Goal: Task Accomplishment & Management: Complete application form

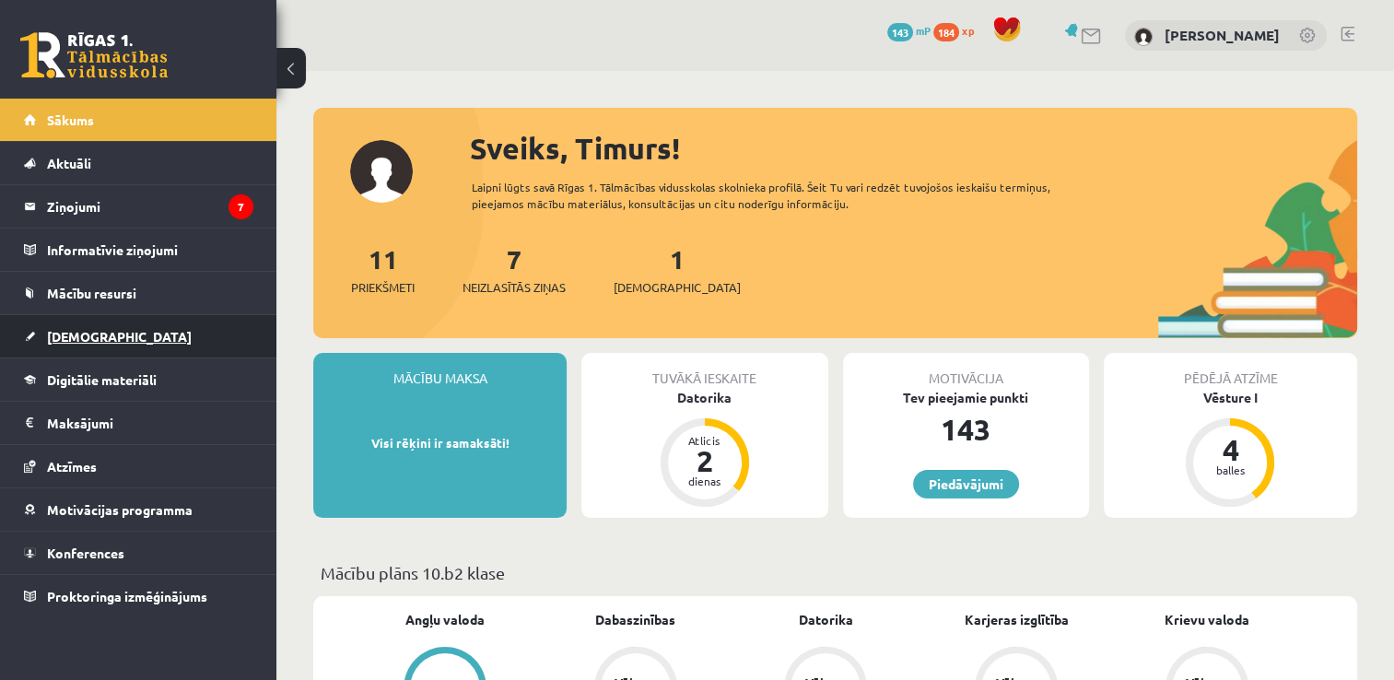
click at [77, 349] on link "[DEMOGRAPHIC_DATA]" at bounding box center [138, 336] width 229 height 42
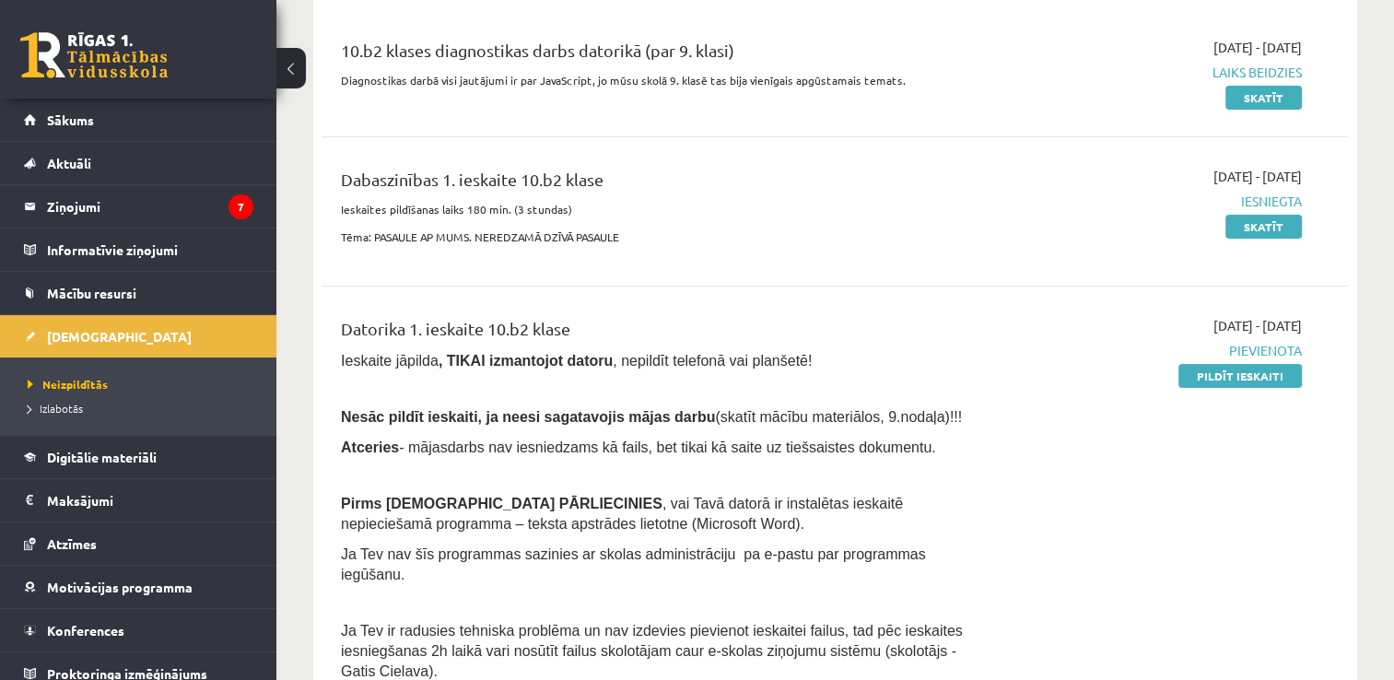
scroll to position [194, 0]
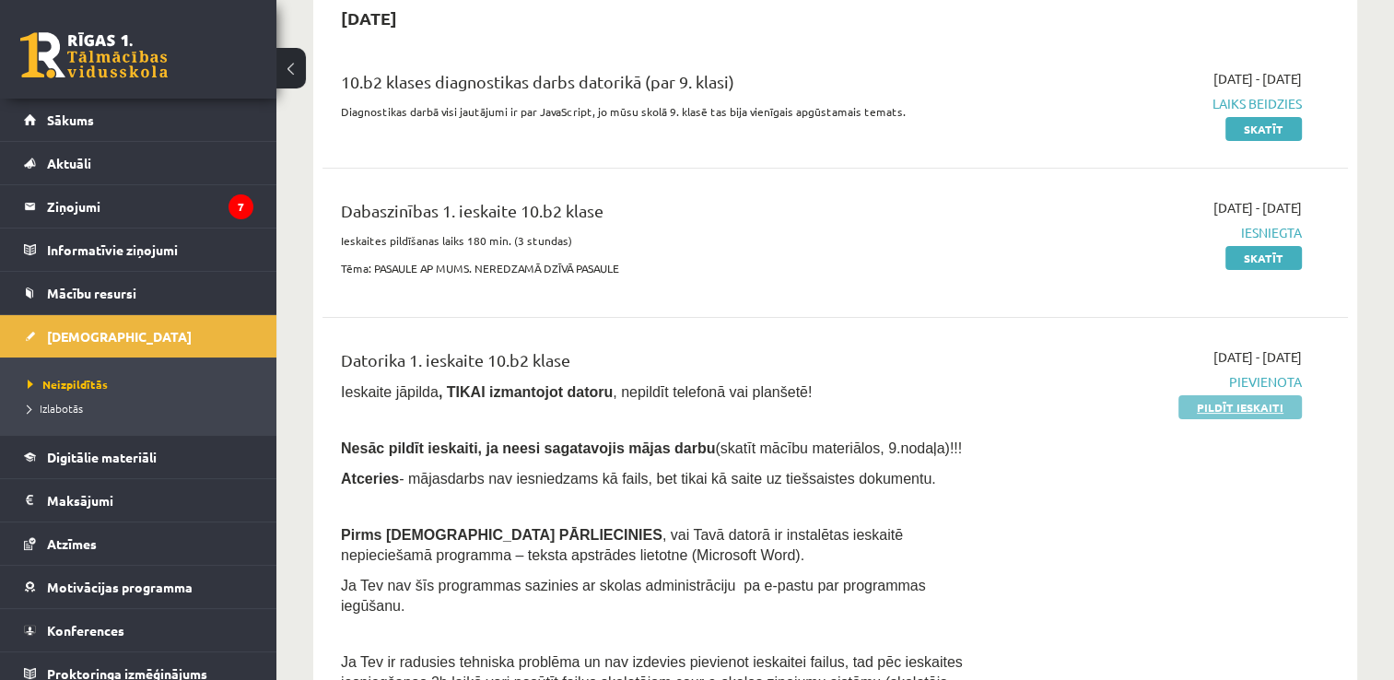
click at [1232, 415] on link "Pildīt ieskaiti" at bounding box center [1240, 407] width 123 height 24
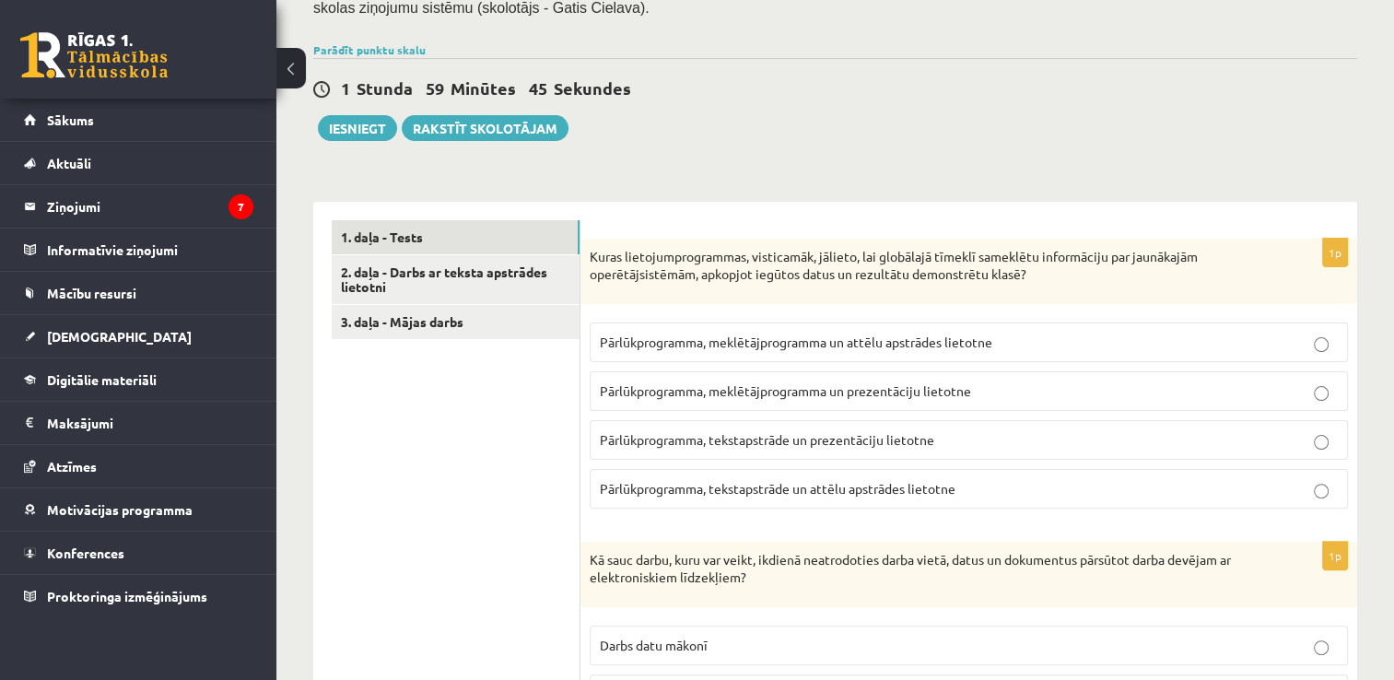
scroll to position [420, 0]
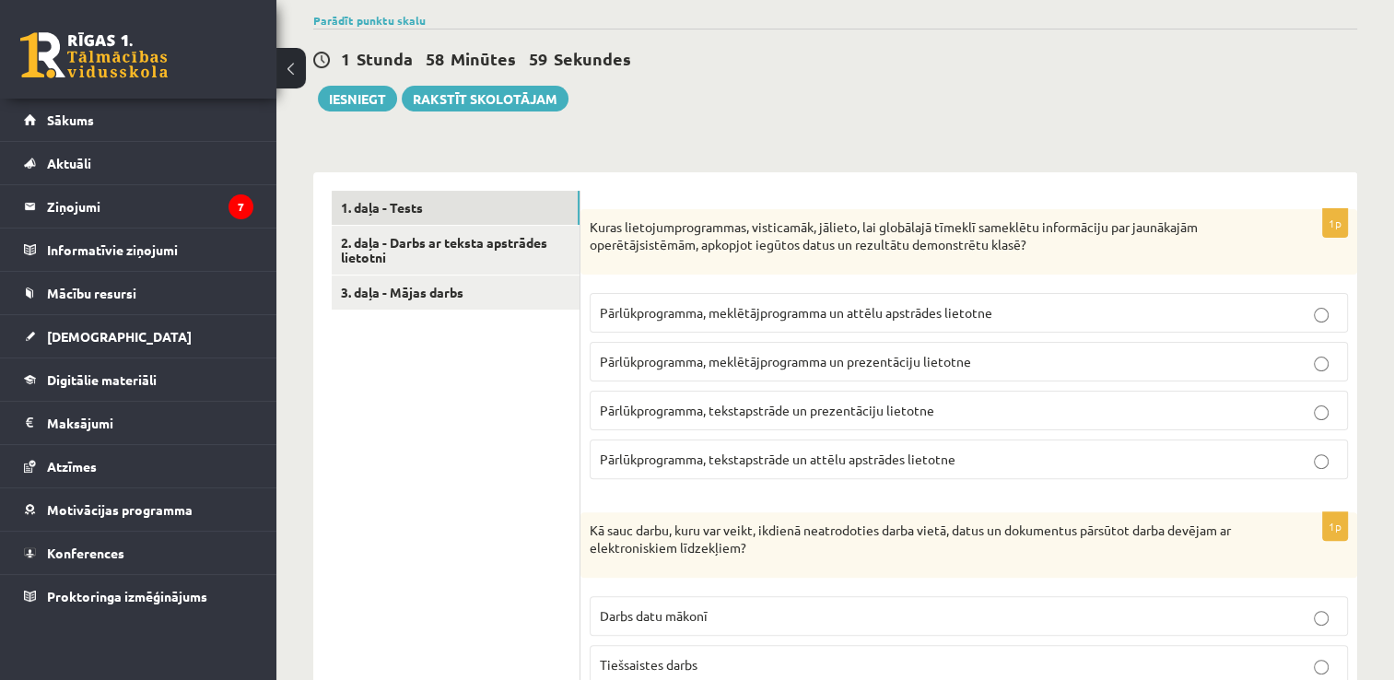
click at [1105, 362] on p "Pārlūkprogramma, meklētājprogramma un prezentāciju lietotne" at bounding box center [969, 361] width 738 height 19
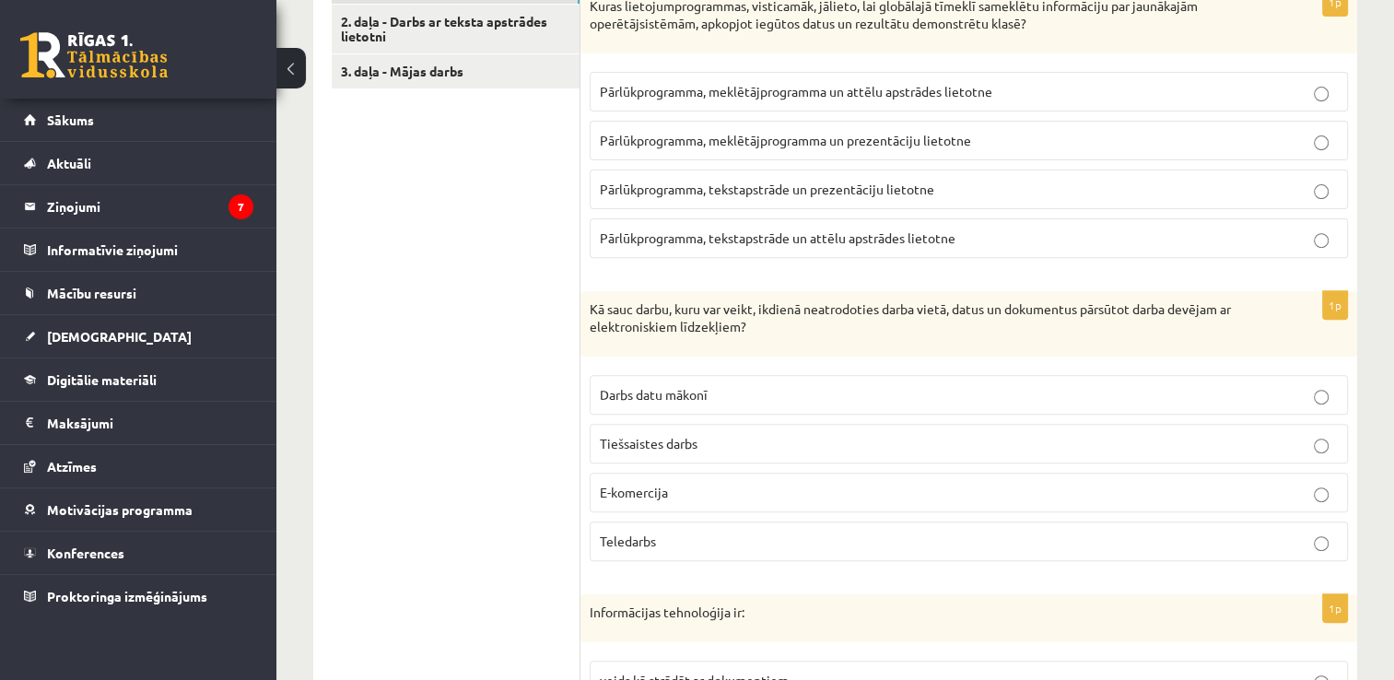
scroll to position [678, 0]
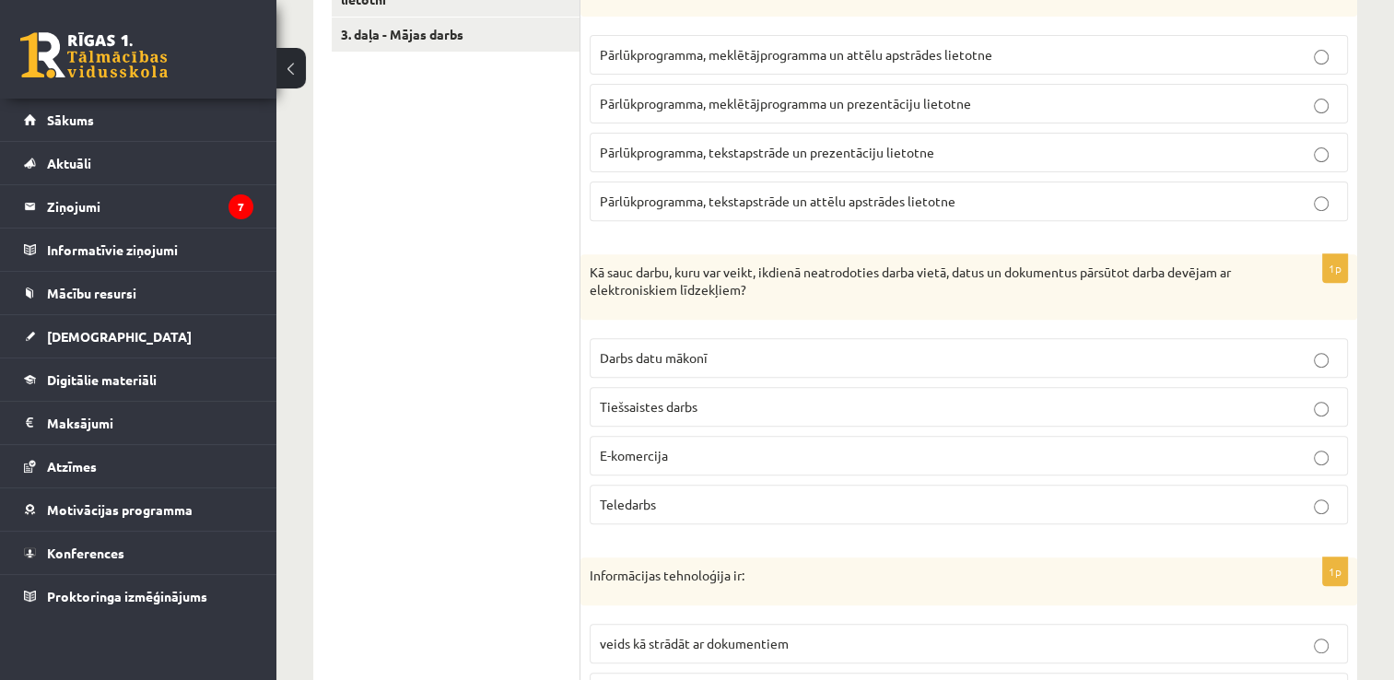
click at [988, 496] on p "Teledarbs" at bounding box center [969, 504] width 738 height 19
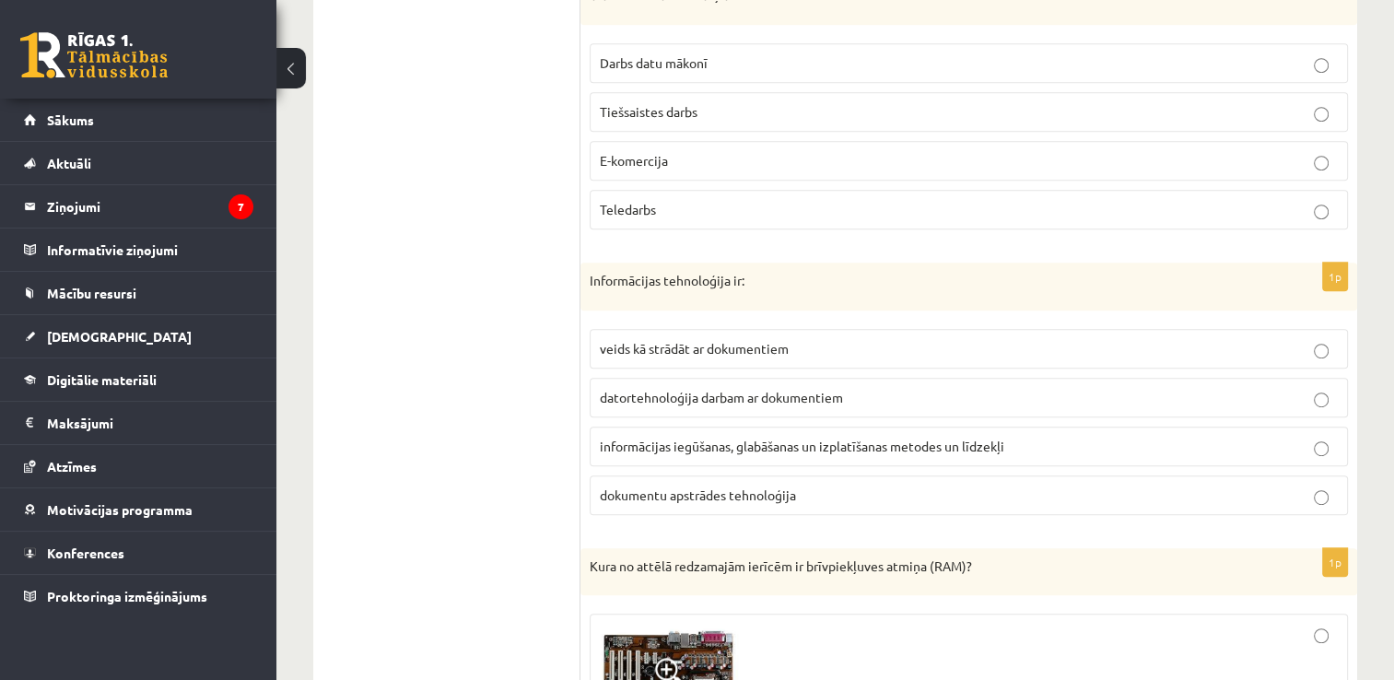
scroll to position [1010, 0]
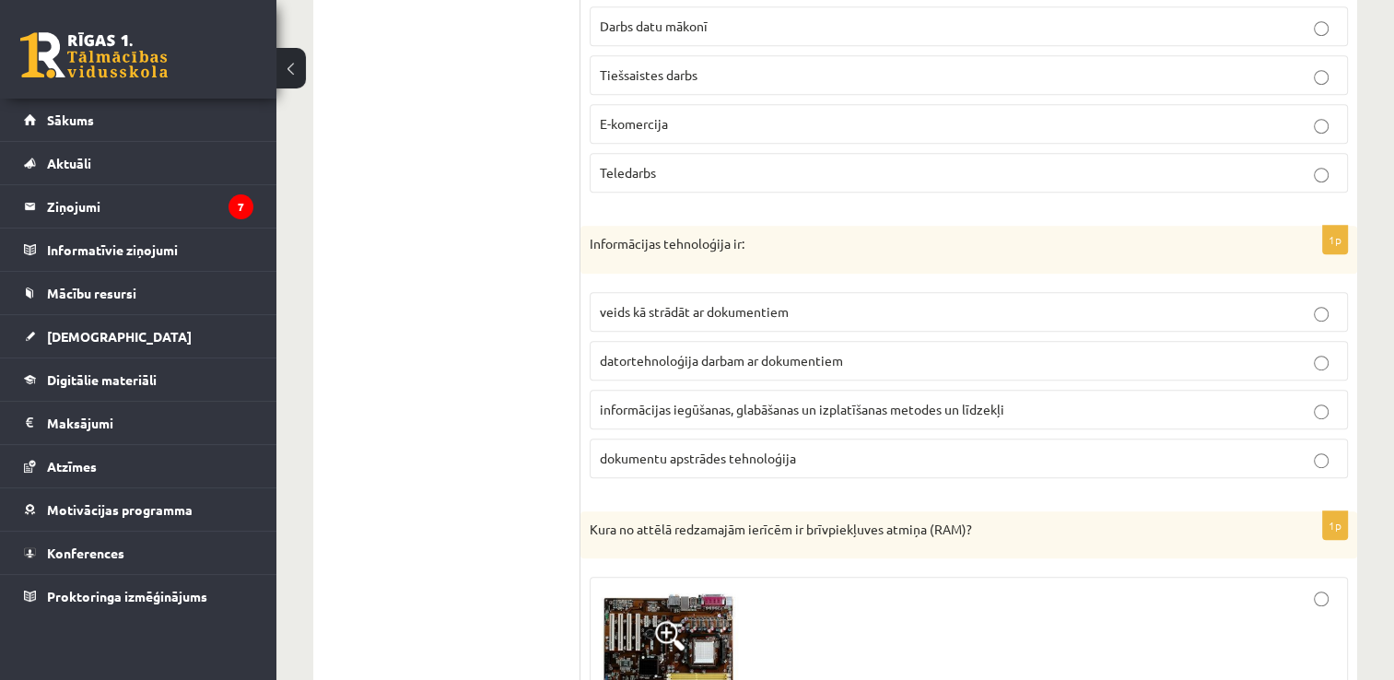
click at [1320, 418] on label "informācijas iegūšanas, glabāšanas un izplatīšanas metodes un līdzekļi" at bounding box center [969, 410] width 758 height 40
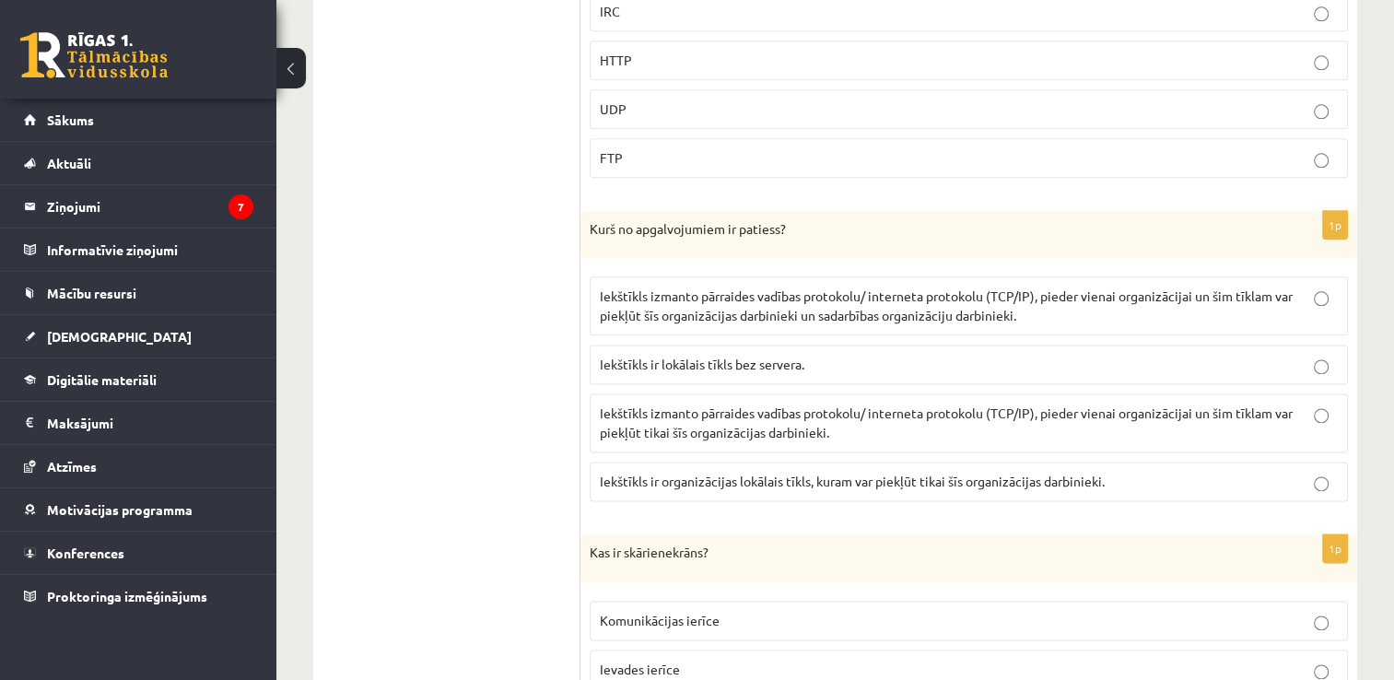
scroll to position [2275, 0]
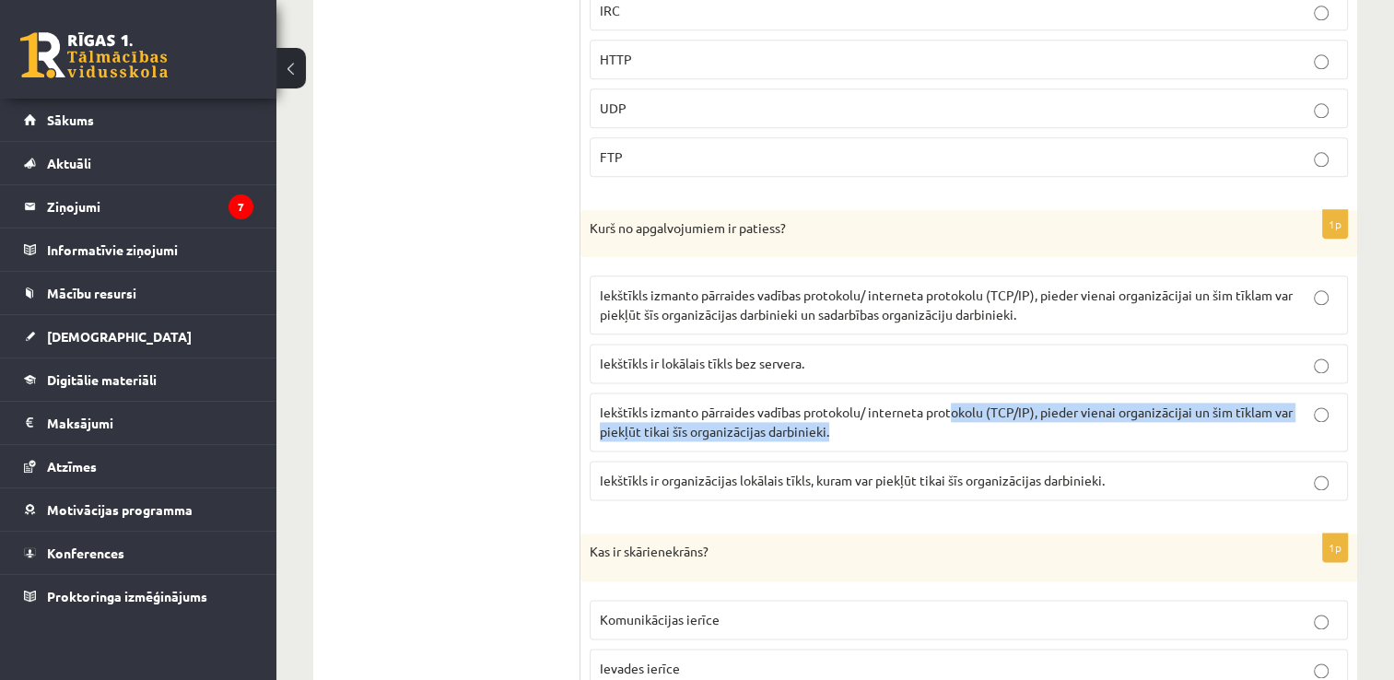
drag, startPoint x: 954, startPoint y: 393, endPoint x: 1252, endPoint y: 471, distance: 308.7
click at [1252, 471] on fieldset "Iekštīkls izmanto pārraides vadības protokolu/ interneta protokolu (TCP/IP), pi…" at bounding box center [969, 386] width 758 height 240
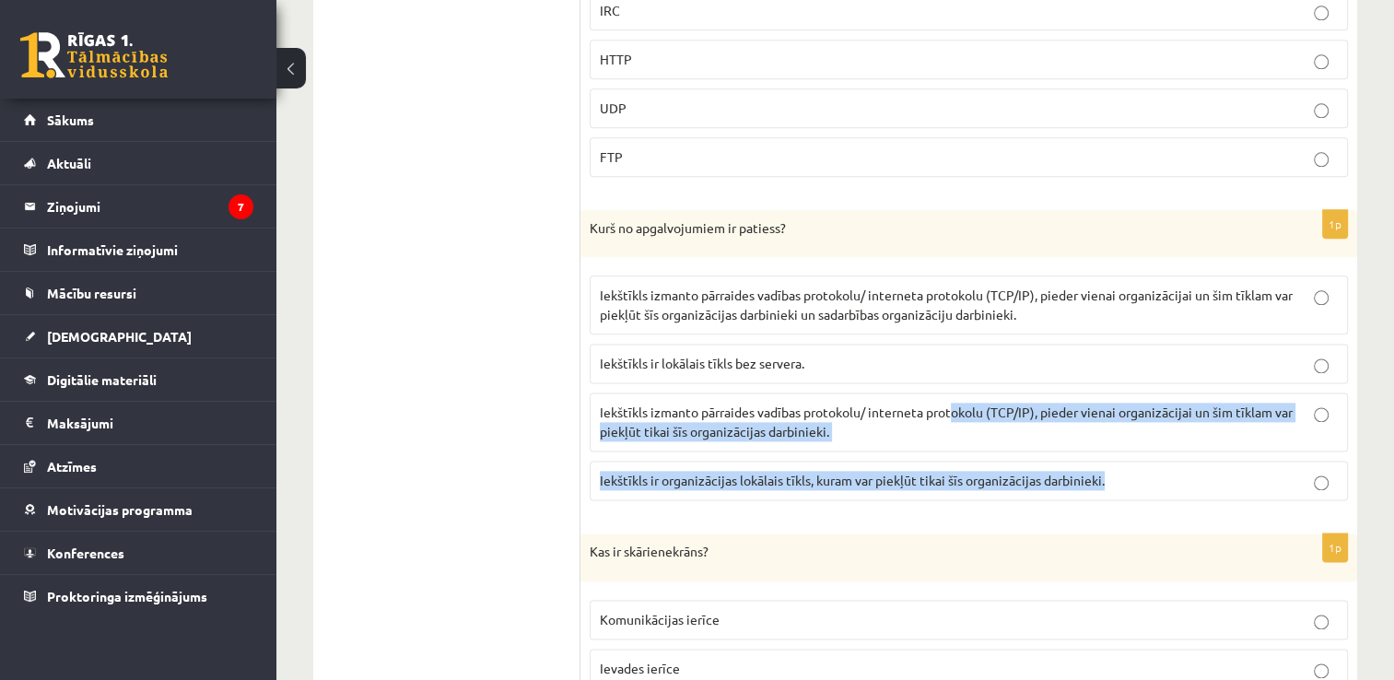
drag, startPoint x: 1252, startPoint y: 471, endPoint x: 1353, endPoint y: 455, distance: 101.7
click at [1353, 455] on div "1p Kurš no apgalvojumiem ir patiess? Iekštīkls izmanto pārraides vadības protok…" at bounding box center [969, 363] width 777 height 306
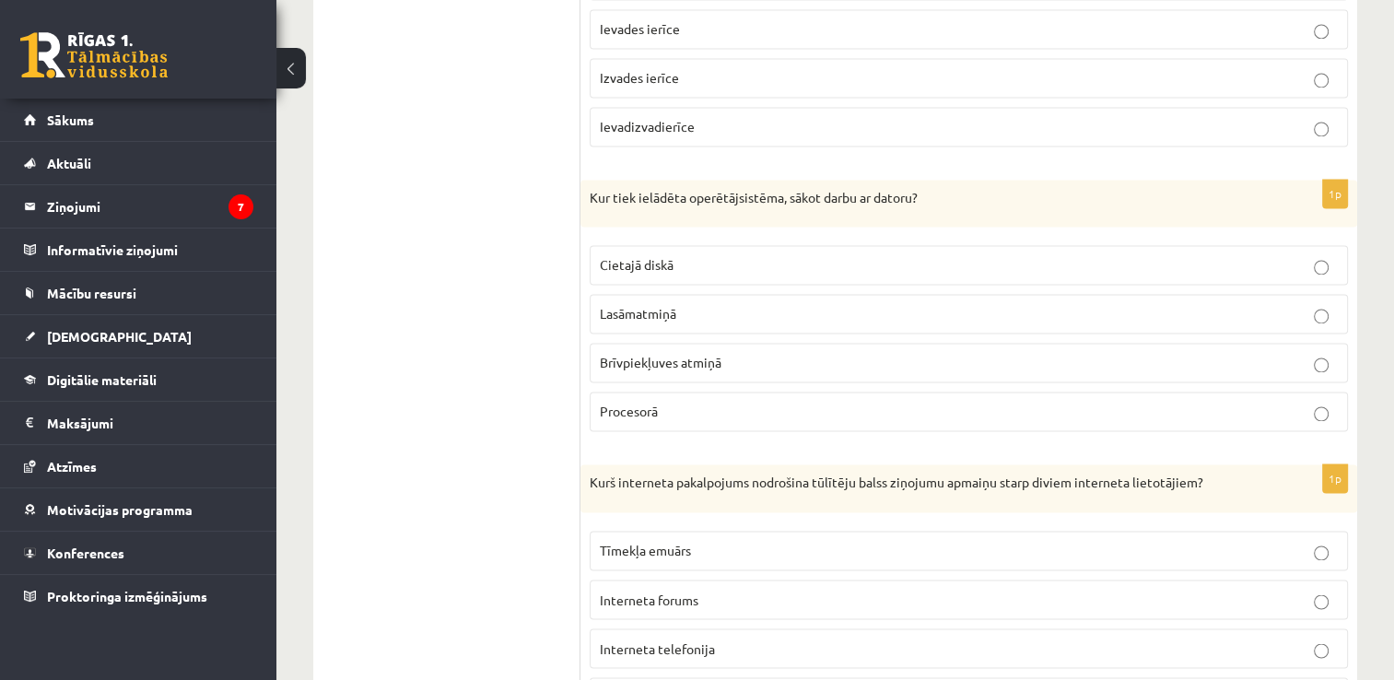
scroll to position [2930, 0]
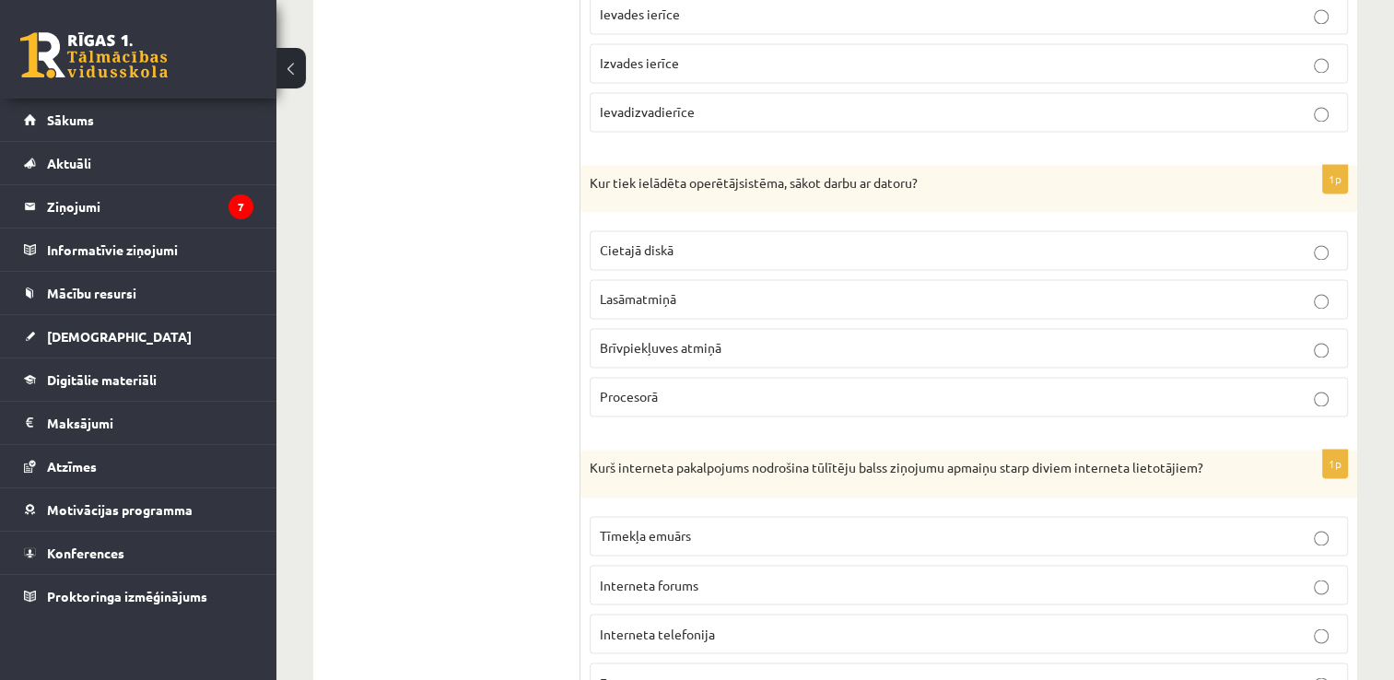
click at [935, 241] on p "Cietajā diskā" at bounding box center [969, 250] width 738 height 19
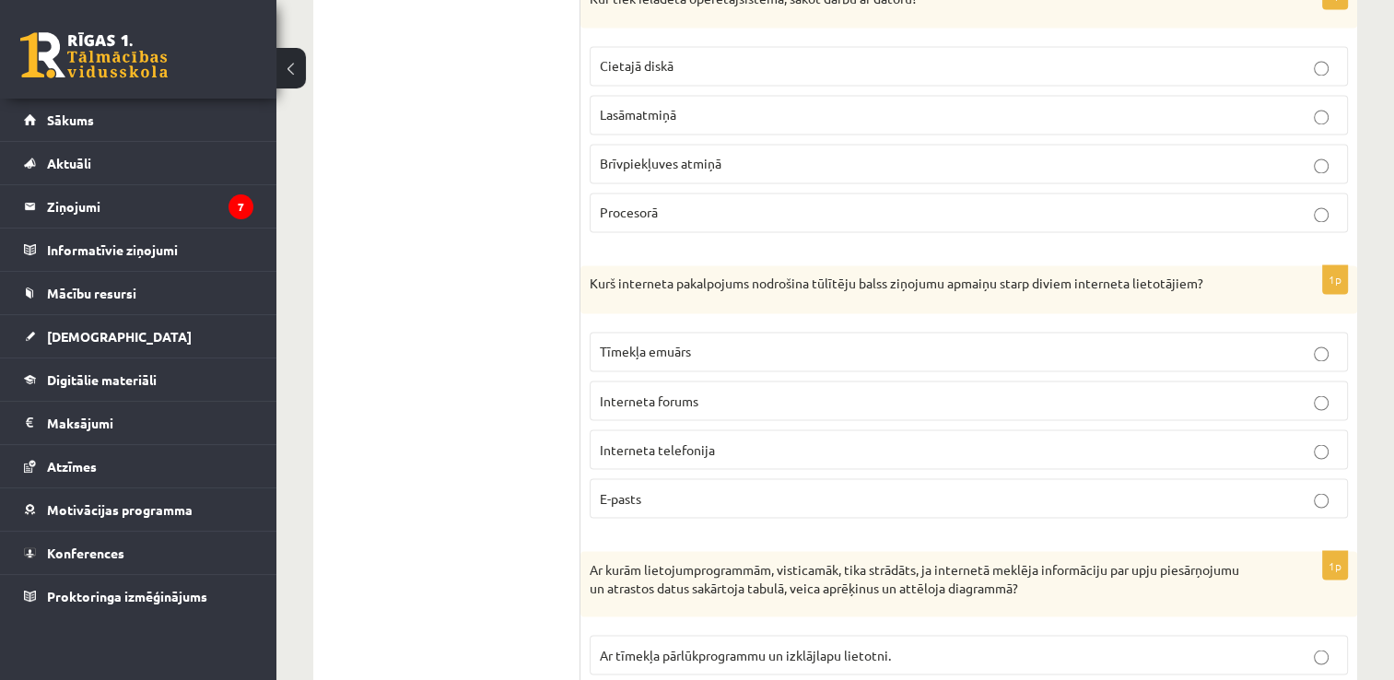
scroll to position [3151, 0]
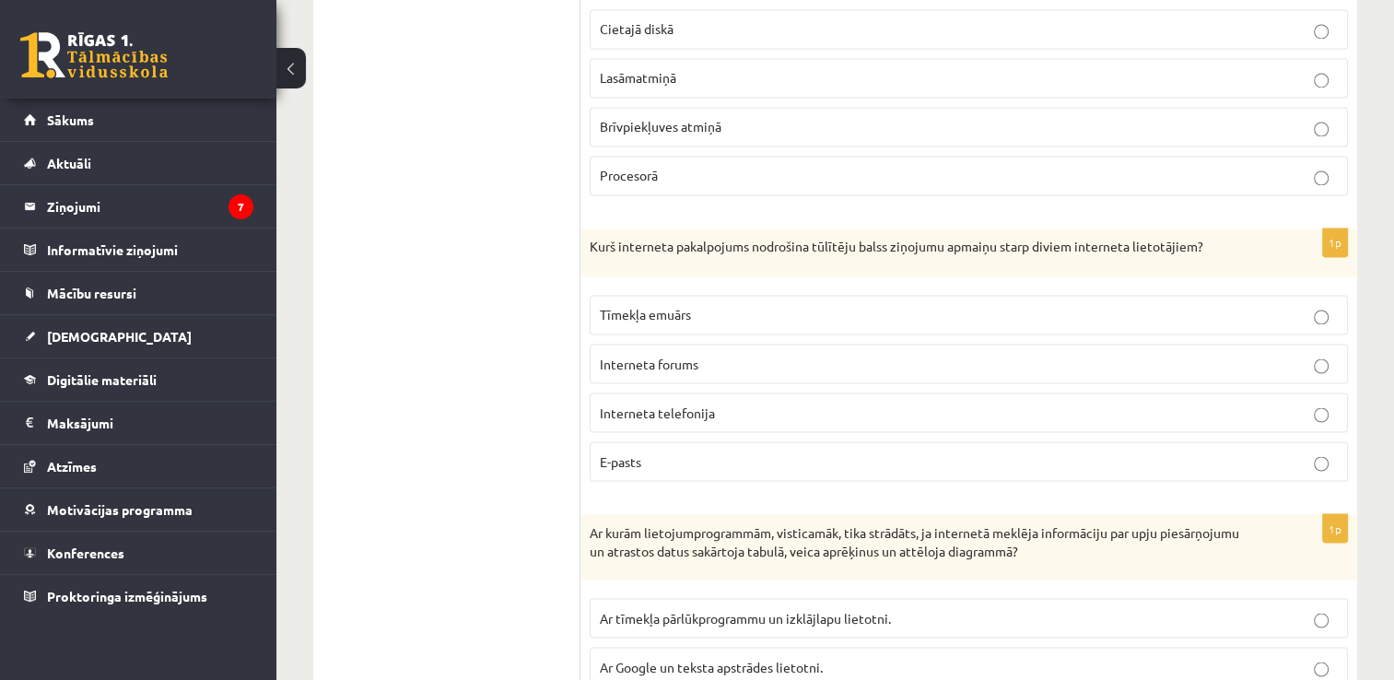
click at [1152, 405] on p "Interneta telefonija" at bounding box center [969, 412] width 738 height 19
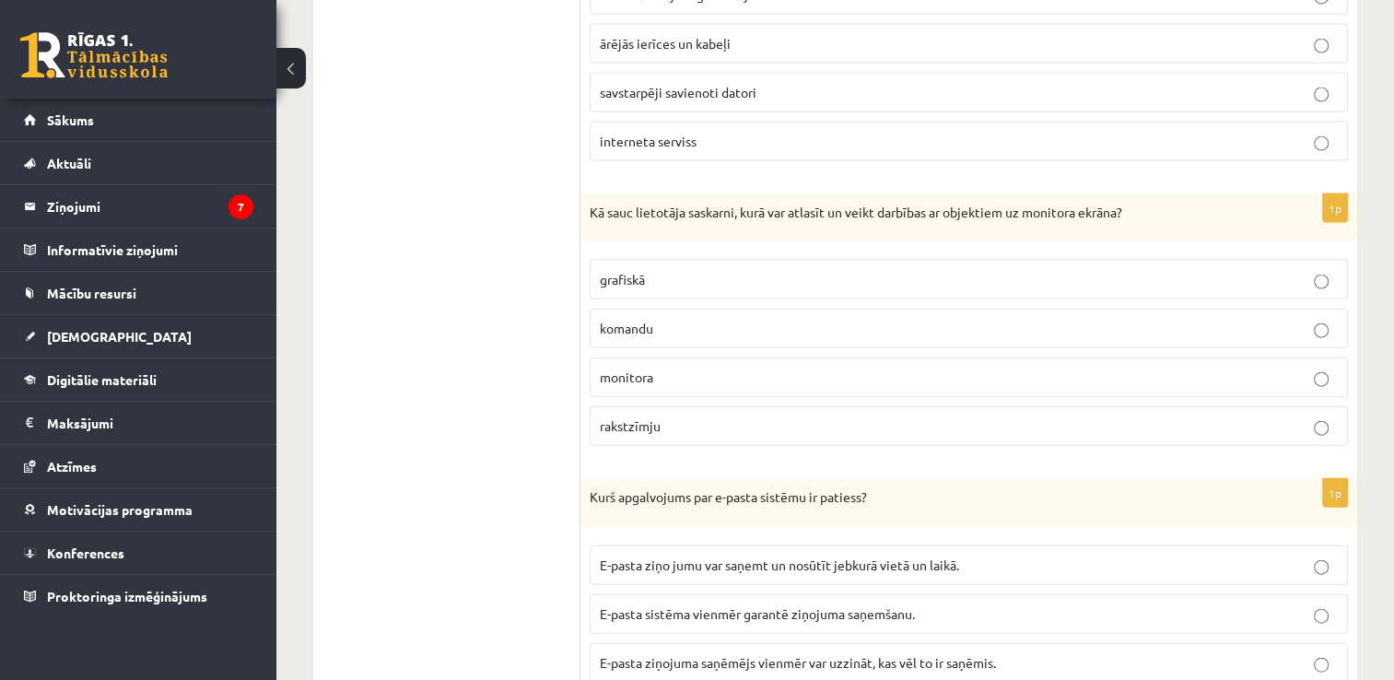
scroll to position [4097, 0]
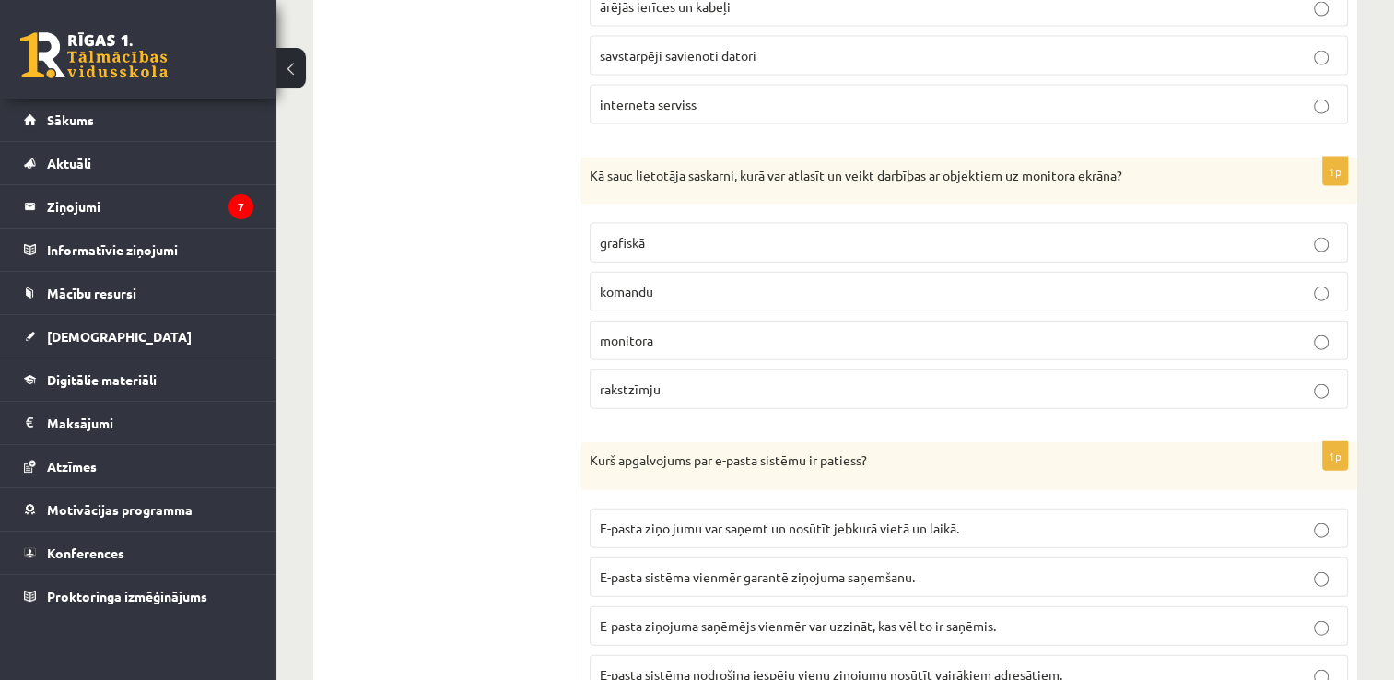
click at [1036, 233] on p "grafiskā" at bounding box center [969, 242] width 738 height 19
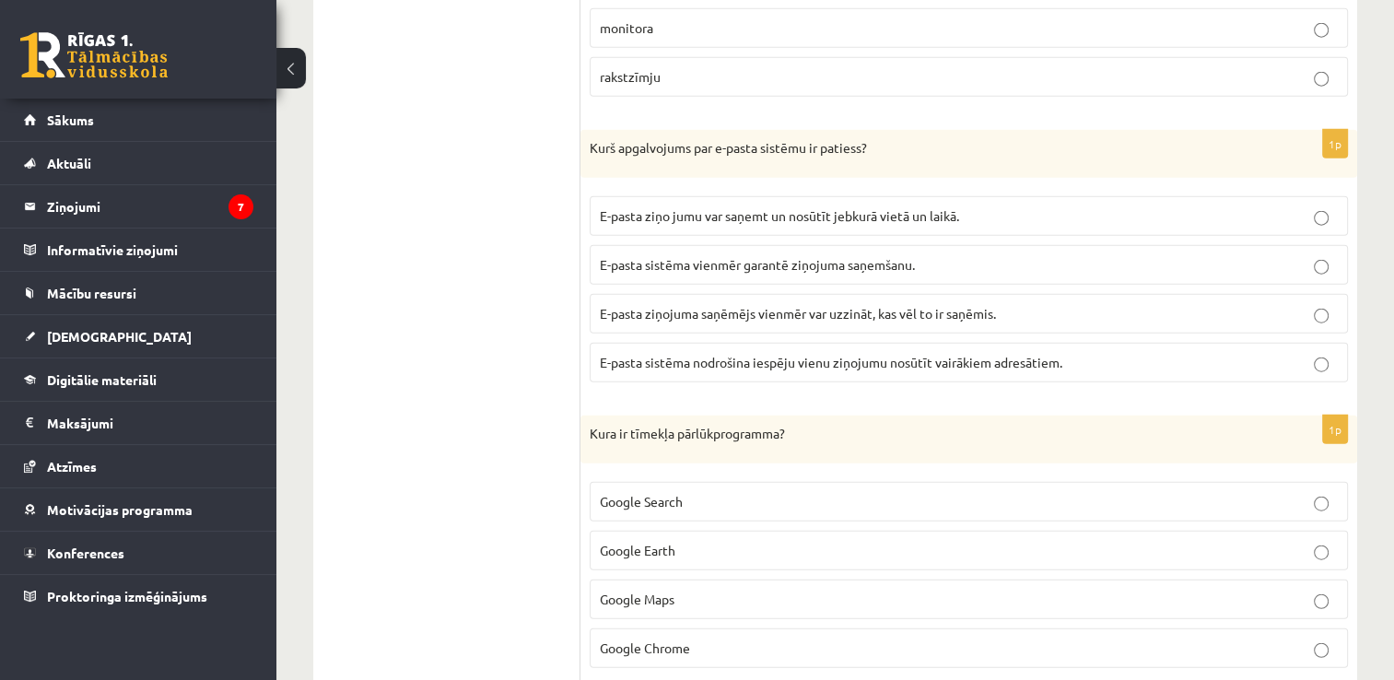
scroll to position [4416, 0]
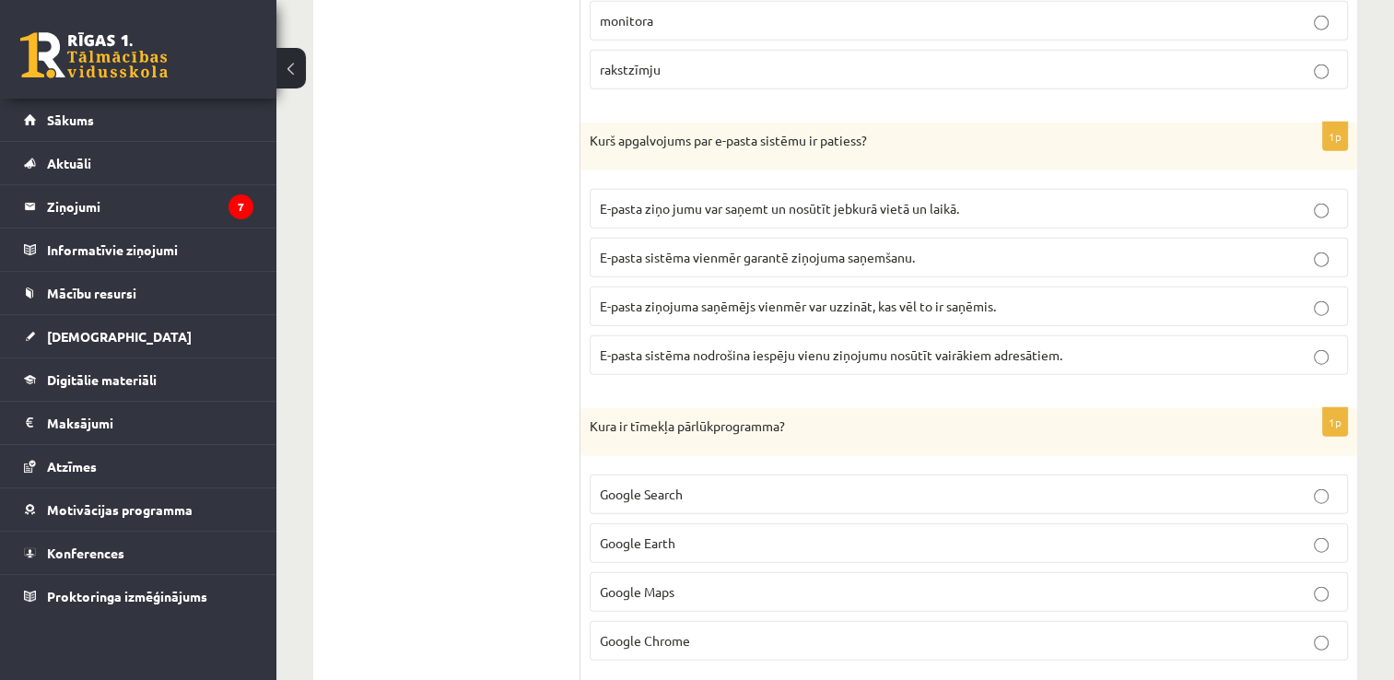
click at [909, 347] on span "E-pasta sistēma nodrošina iespēju vienu ziņojumu nosūtīt vairākiem adresātiem." at bounding box center [831, 355] width 463 height 17
click at [908, 200] on span "E-pasta ziņo jumu var saņemt un nosūtīt jebkurā vietā un laikā." at bounding box center [779, 208] width 359 height 17
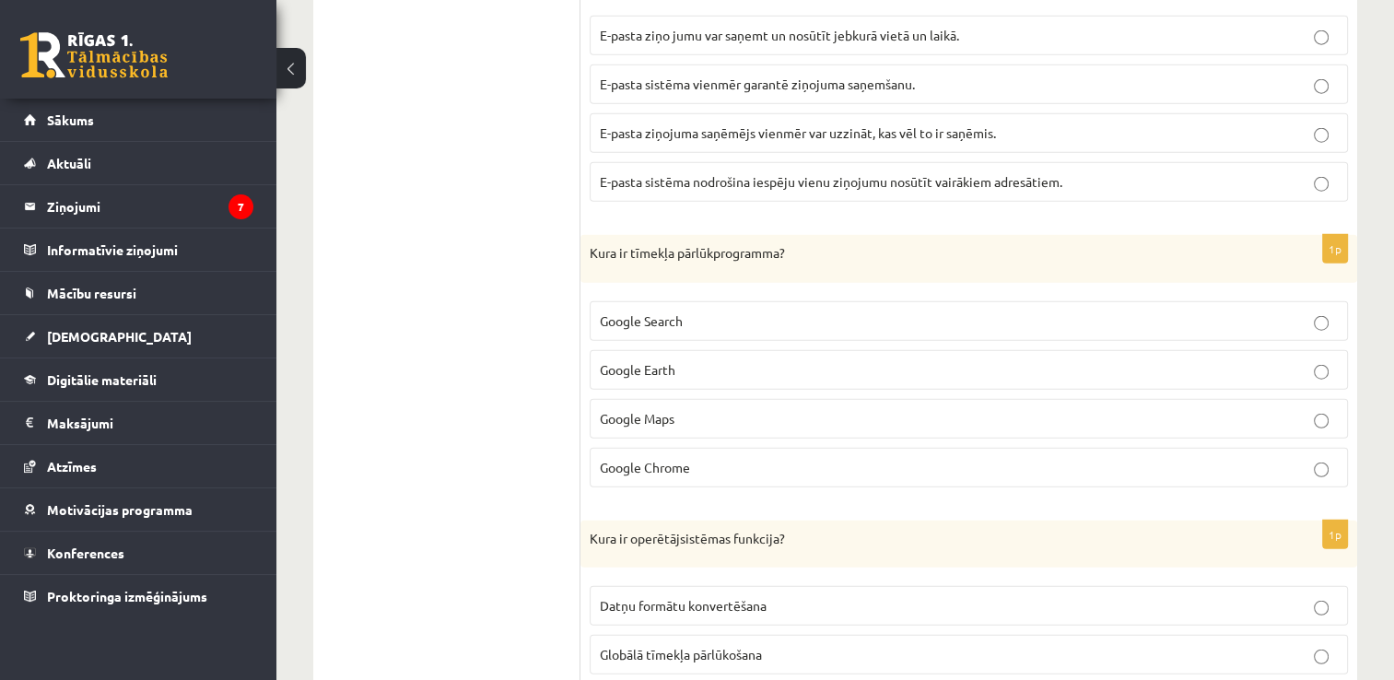
scroll to position [4601, 0]
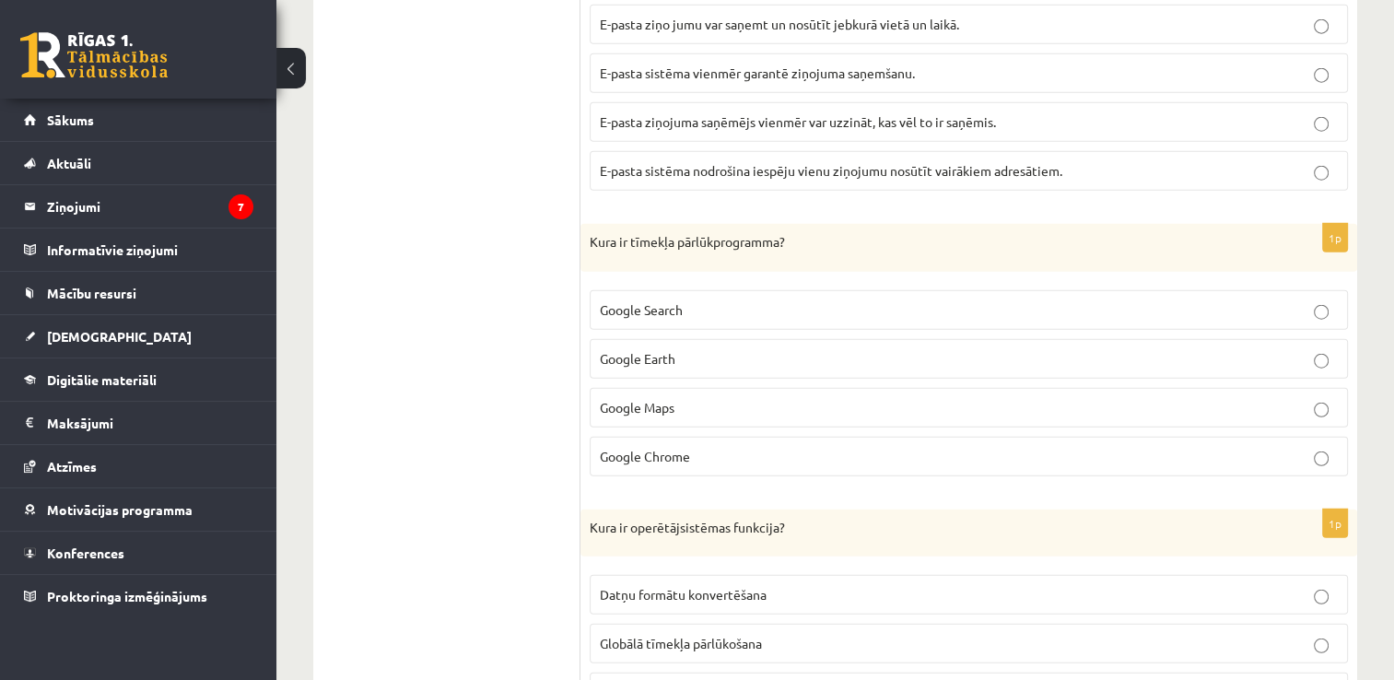
click at [837, 447] on p "Google Chrome" at bounding box center [969, 456] width 738 height 19
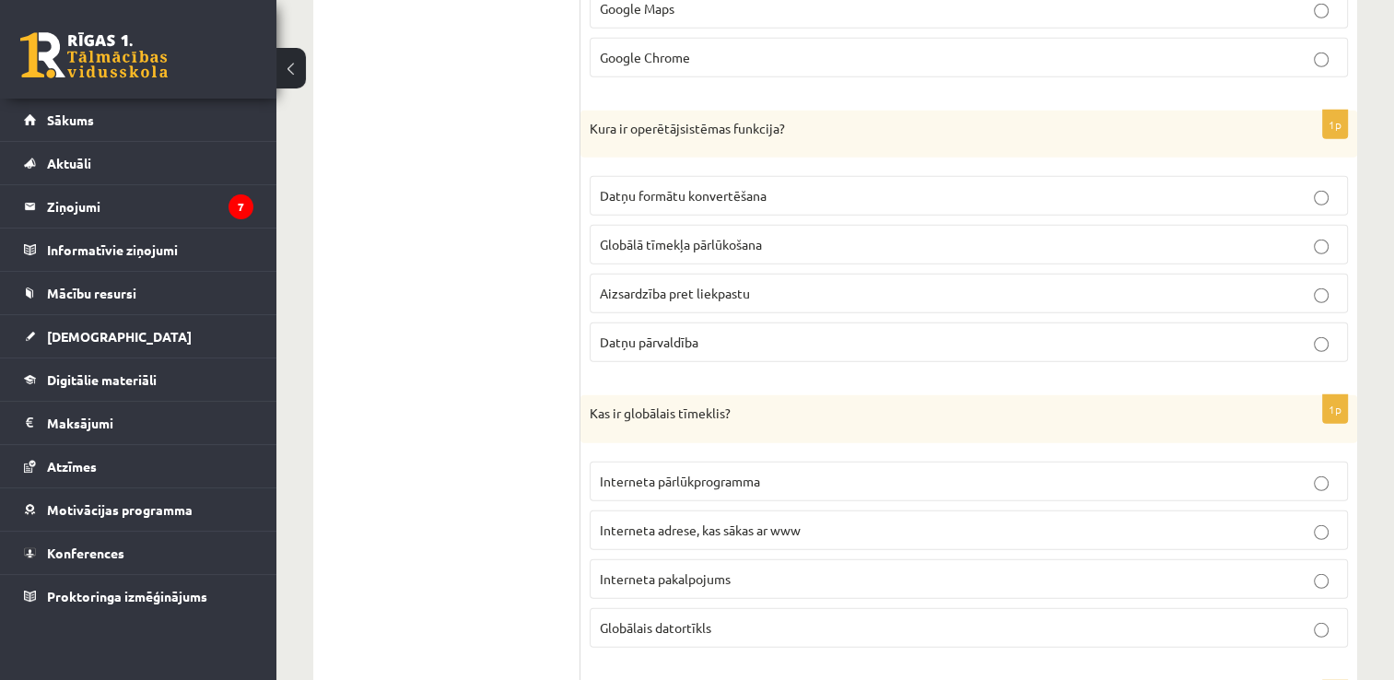
scroll to position [5006, 0]
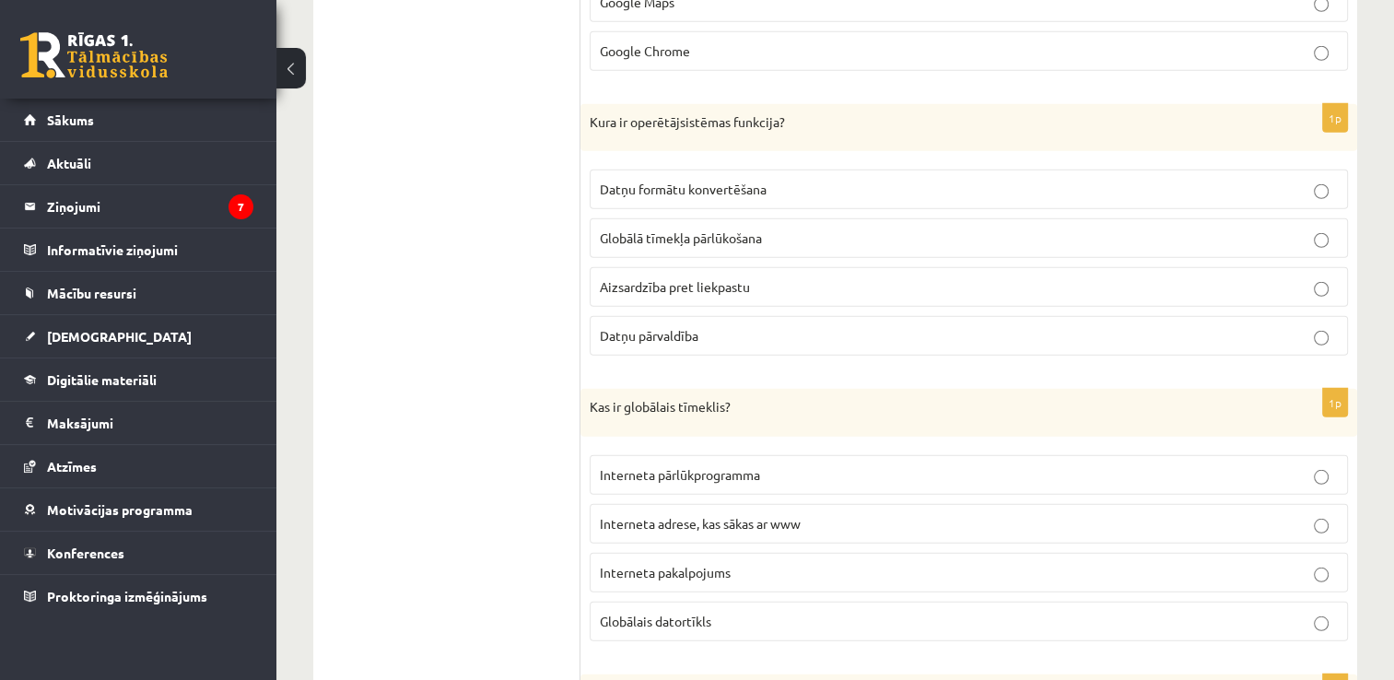
click at [1199, 316] on label "Datņu pārvaldība" at bounding box center [969, 336] width 758 height 40
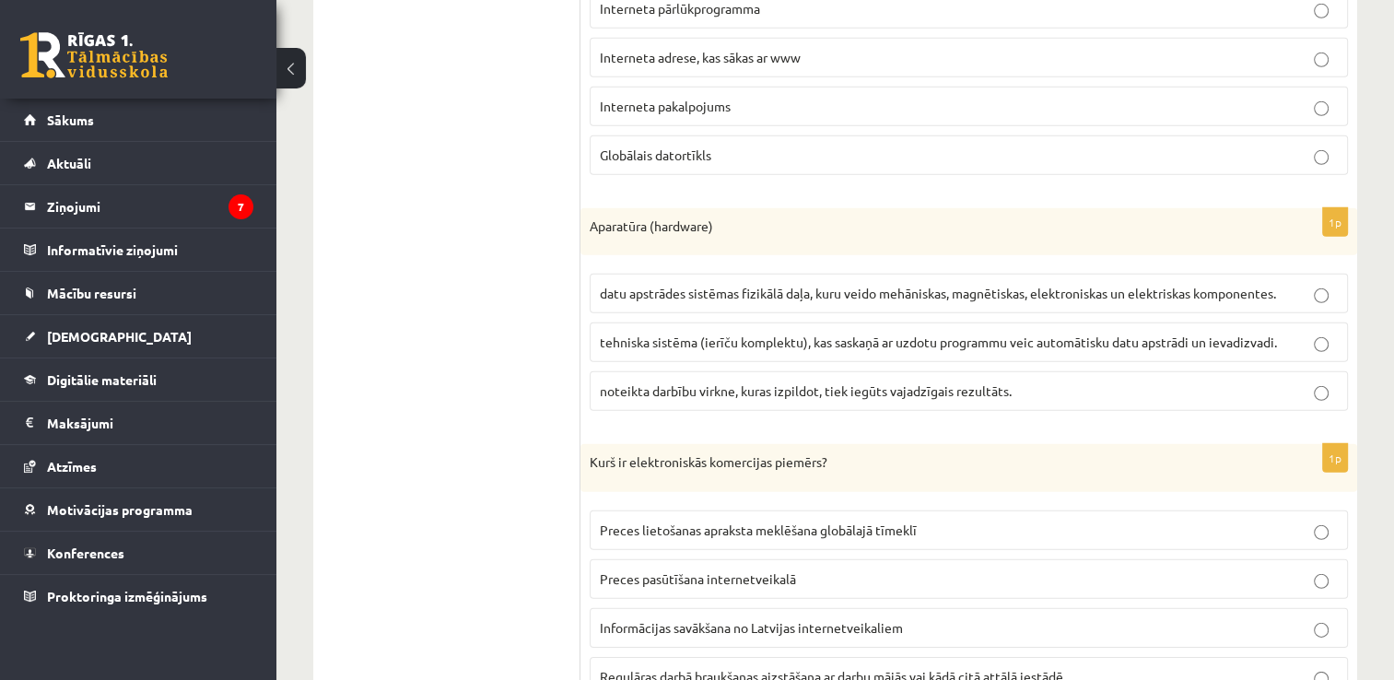
scroll to position [5474, 0]
click at [1326, 278] on label "datu apstrādes sistēmas fizikālā daļa, kuru veido mehāniskas, magnētiskas, elek…" at bounding box center [969, 293] width 758 height 40
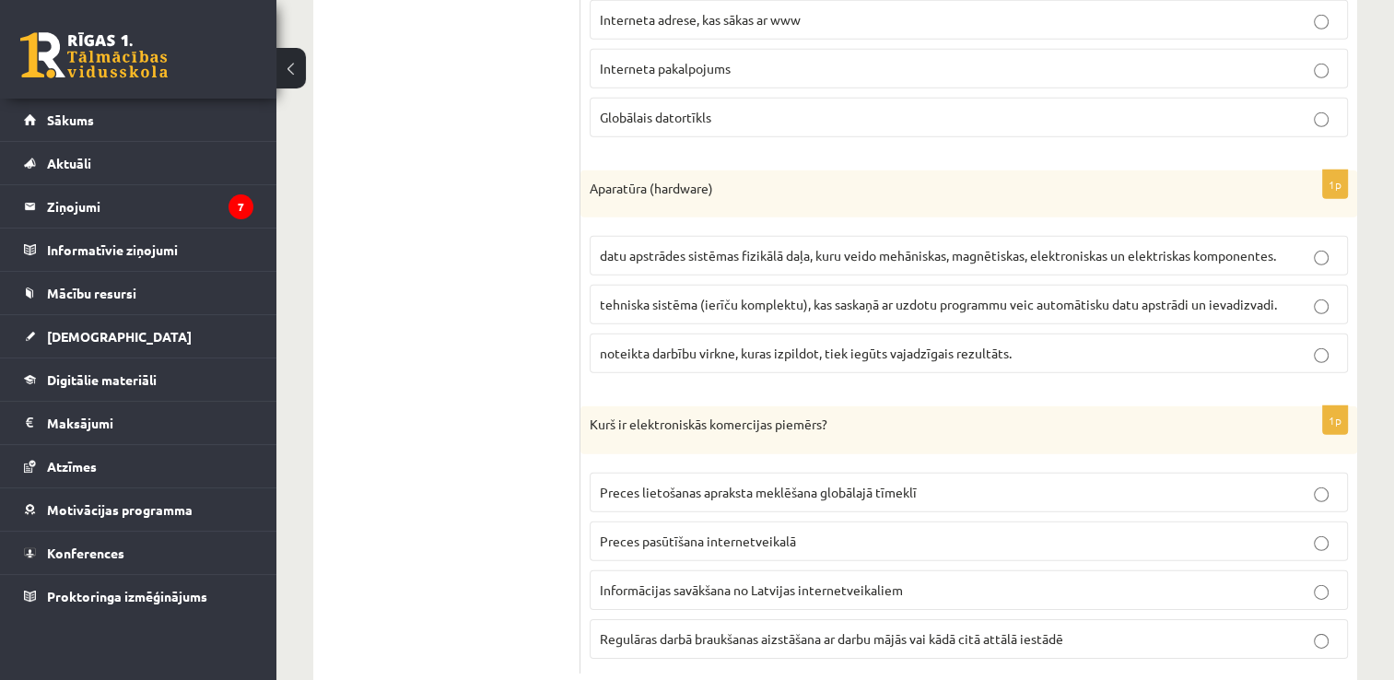
scroll to position [5533, 0]
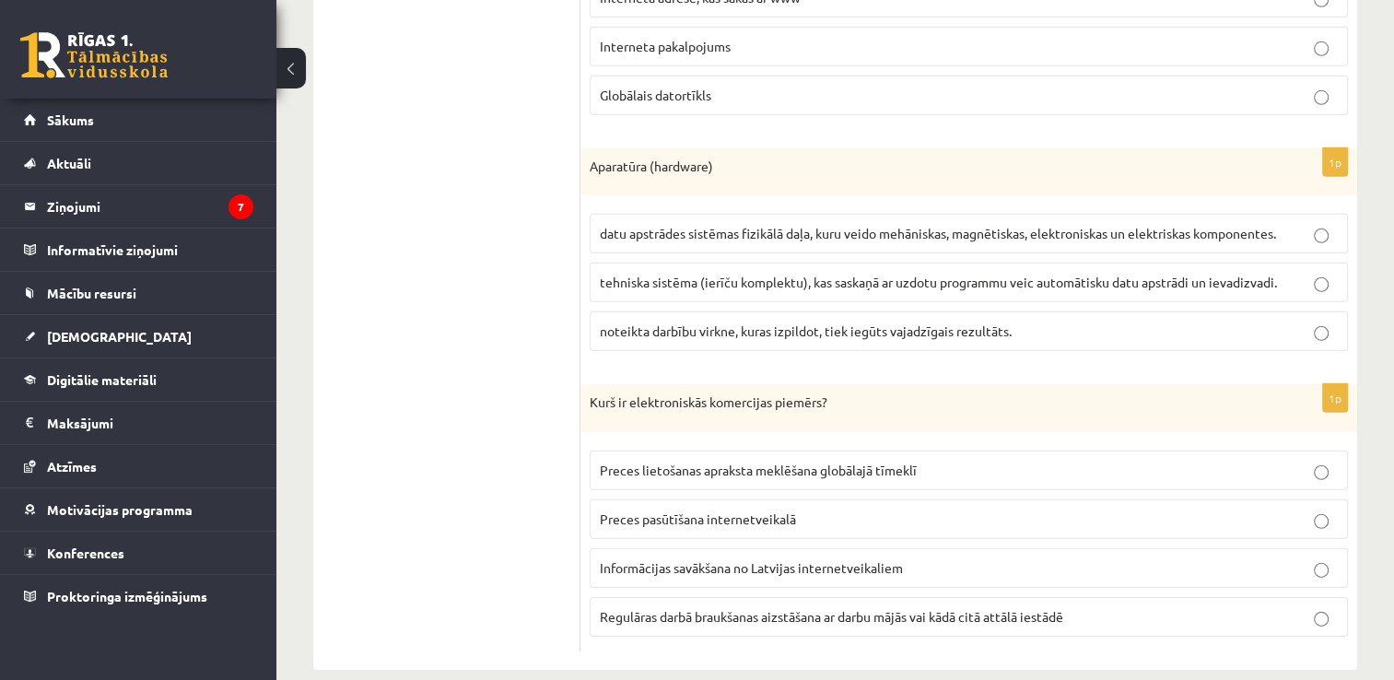
click at [1217, 510] on p "Preces pasūtīšana internetveikalā" at bounding box center [969, 519] width 738 height 19
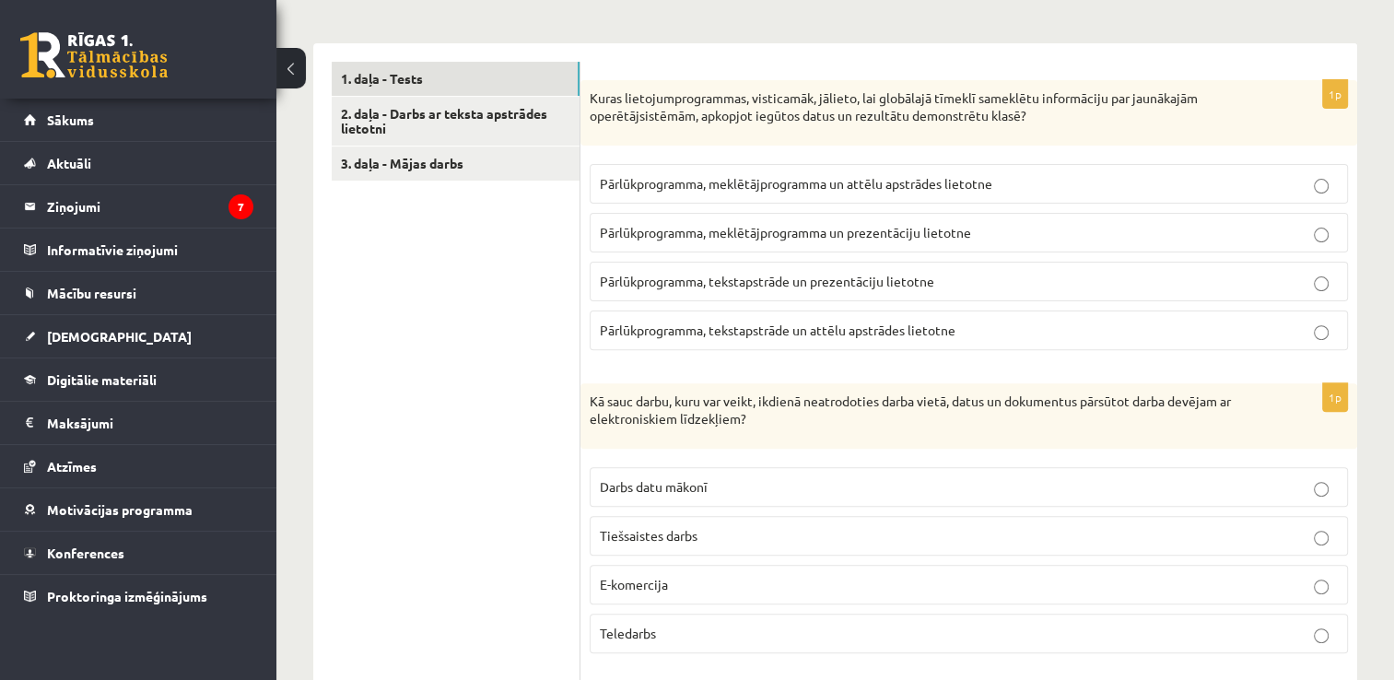
scroll to position [226, 0]
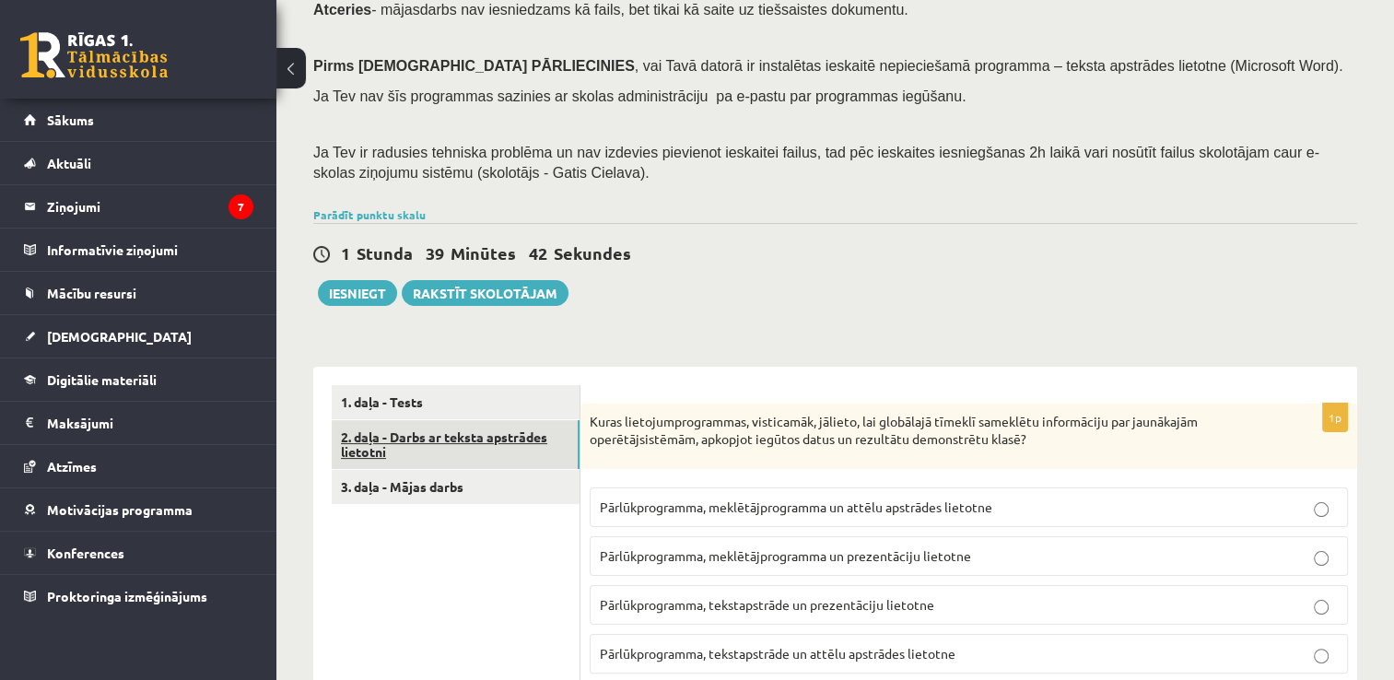
click at [483, 444] on link "2. daļa - Darbs ar teksta apstrādes lietotni" at bounding box center [456, 445] width 248 height 50
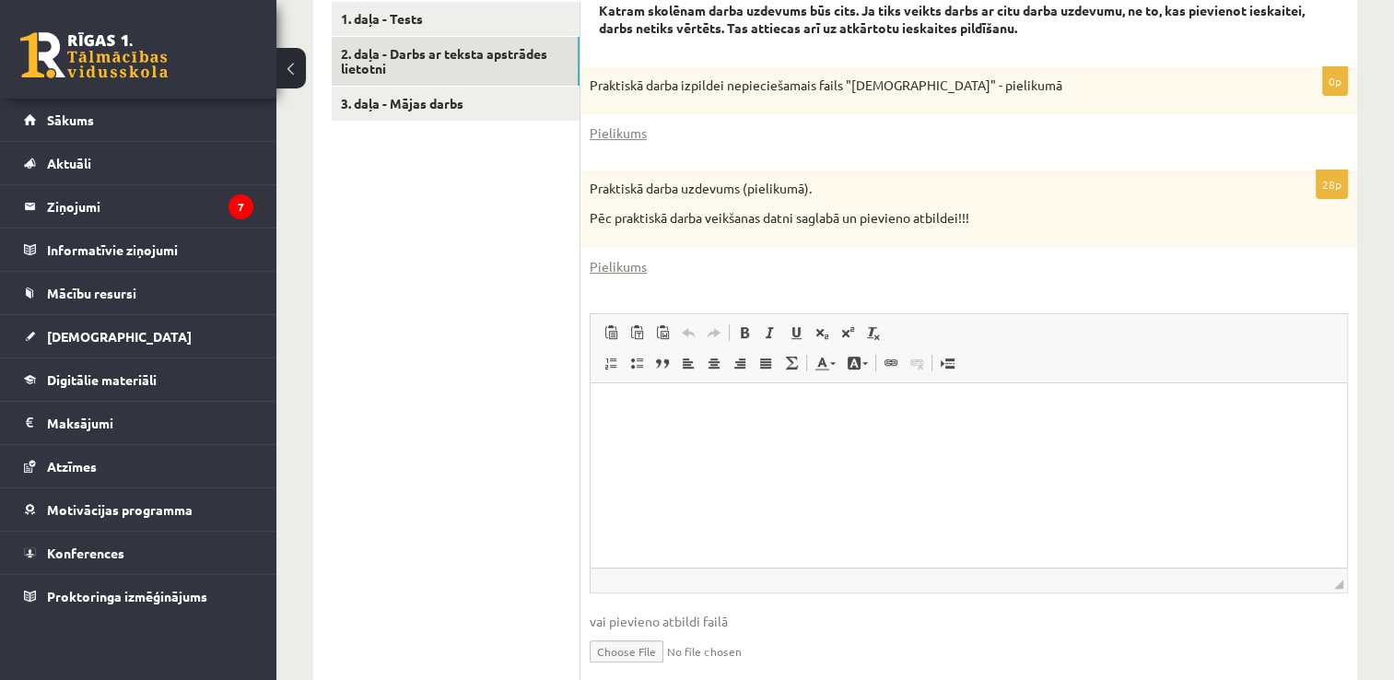
scroll to position [622, 0]
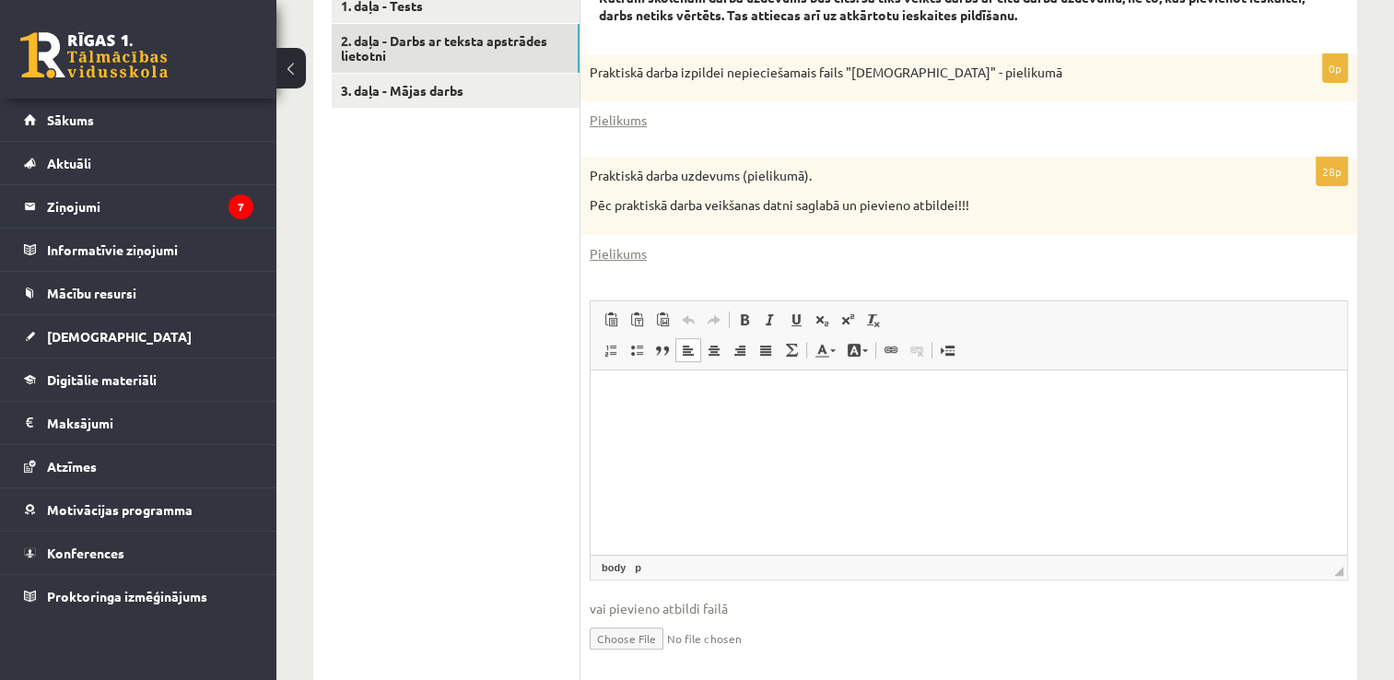
click at [801, 417] on html at bounding box center [969, 398] width 757 height 56
click at [880, 76] on p "Praktiskā darba izpildei nepieciešamais fails "[DEMOGRAPHIC_DATA]" - pielikumā" at bounding box center [923, 73] width 666 height 18
drag, startPoint x: 880, startPoint y: 76, endPoint x: 782, endPoint y: 126, distance: 110.1
click at [782, 126] on div "Pielikums" at bounding box center [969, 120] width 758 height 19
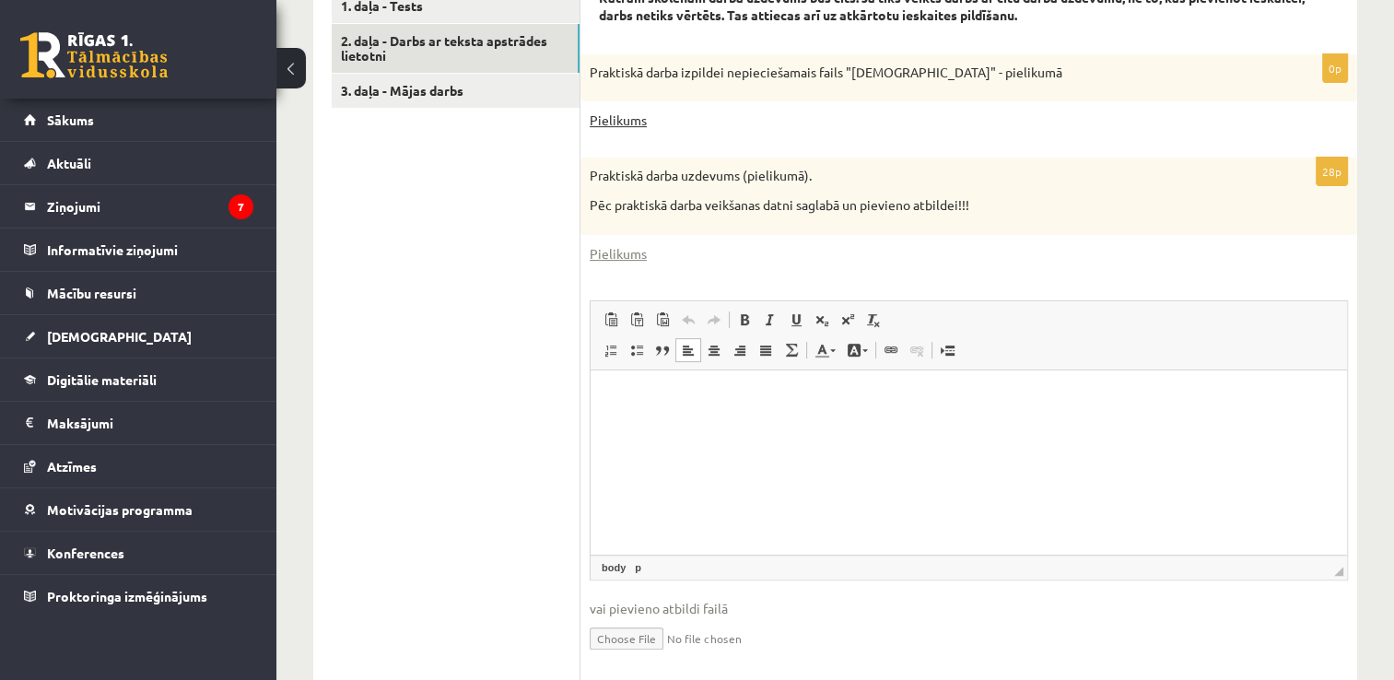
click at [641, 121] on link "Pielikums" at bounding box center [618, 120] width 57 height 19
click at [612, 254] on link "Pielikums" at bounding box center [618, 253] width 57 height 19
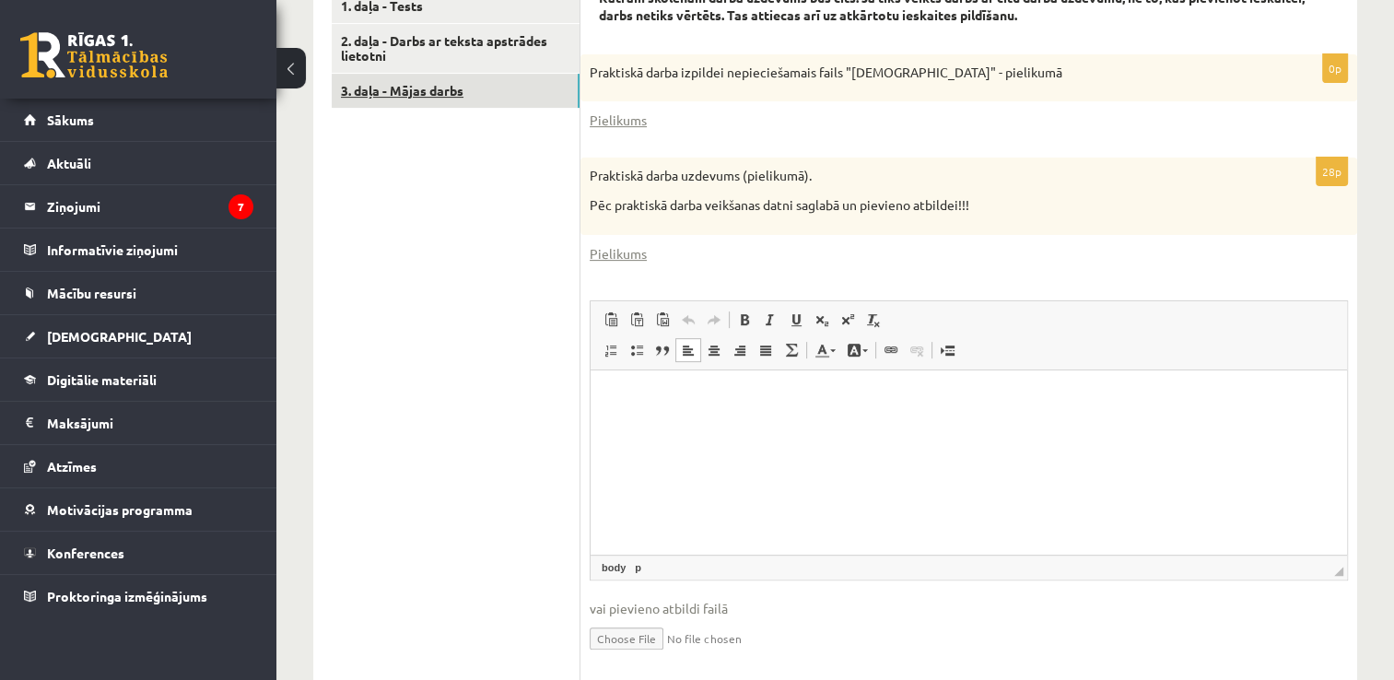
click at [428, 88] on link "3. daļa - Mājas darbs" at bounding box center [456, 91] width 248 height 34
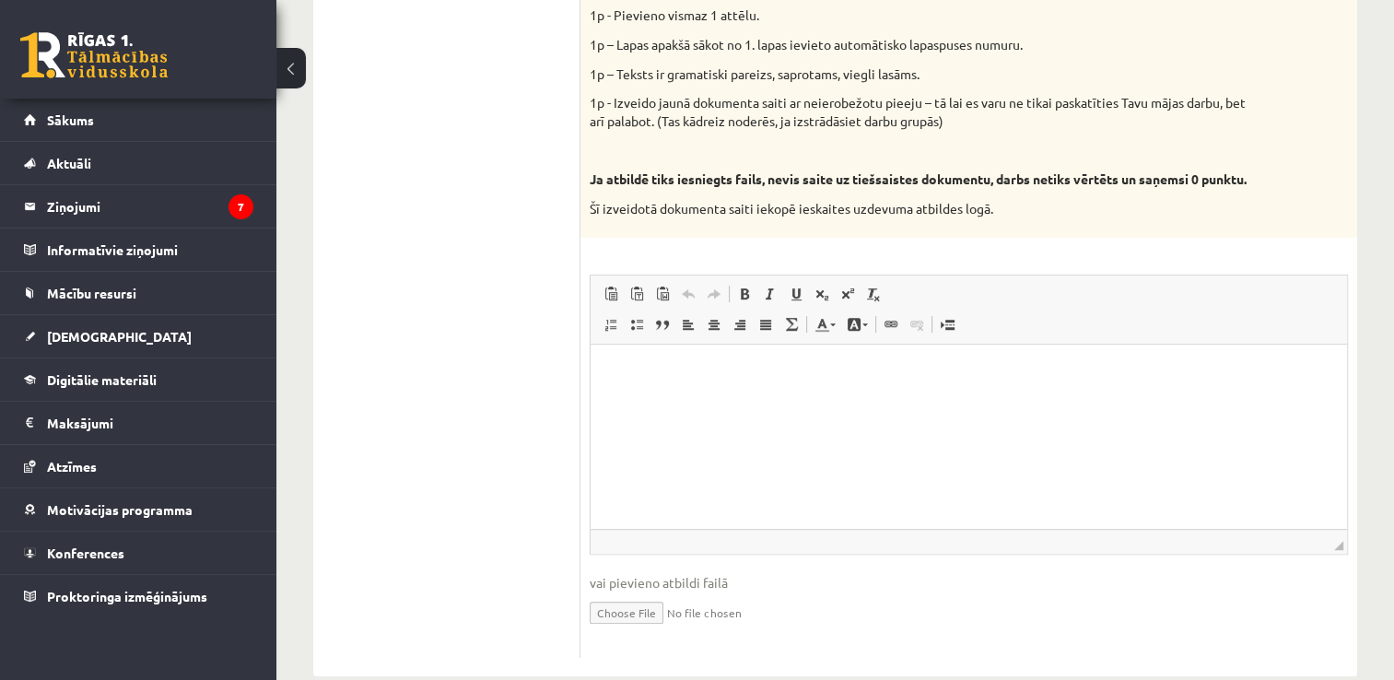
scroll to position [1050, 0]
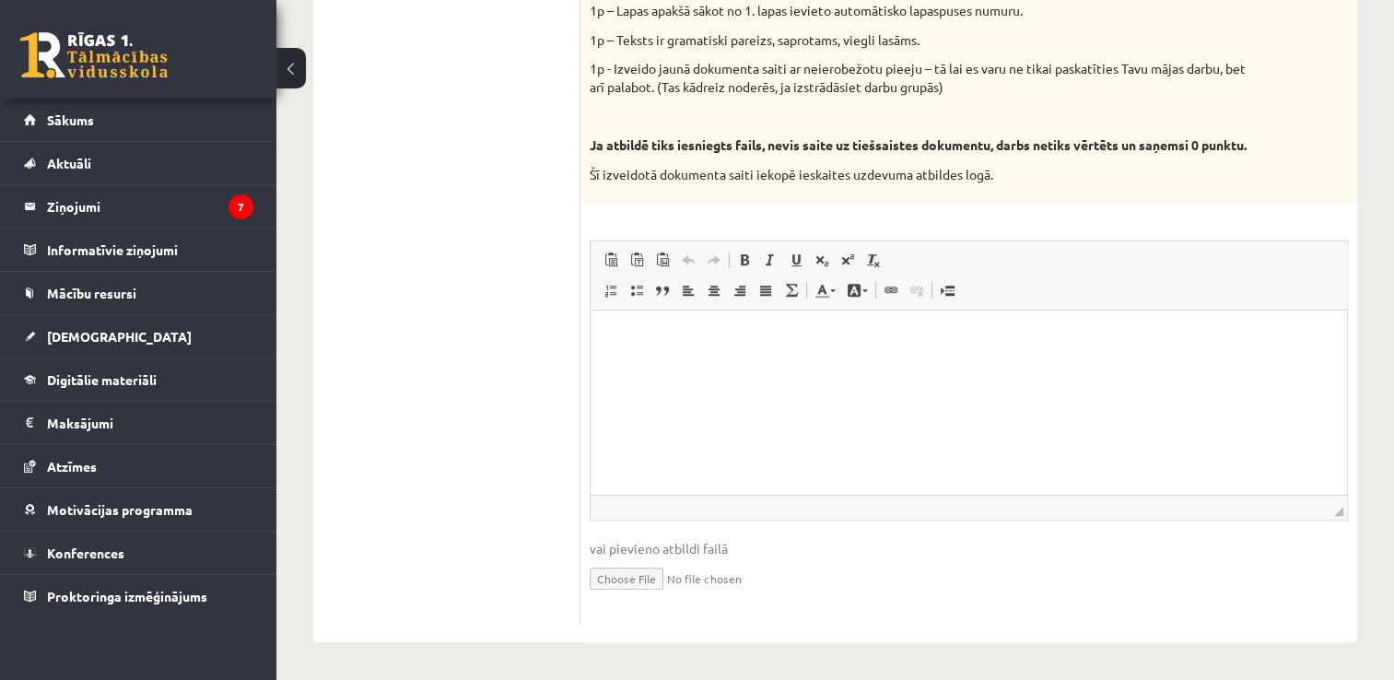
drag, startPoint x: 1393, startPoint y: 455, endPoint x: 1401, endPoint y: 441, distance: 16.5
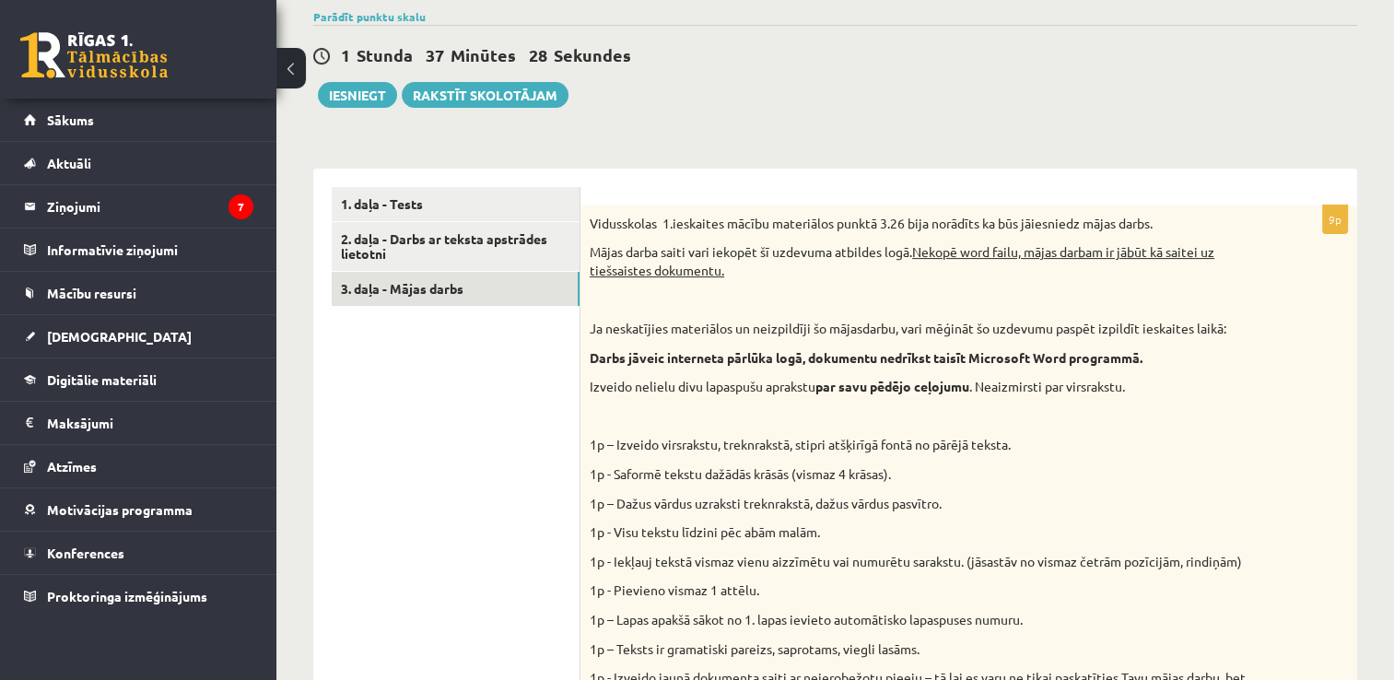
scroll to position [302, 0]
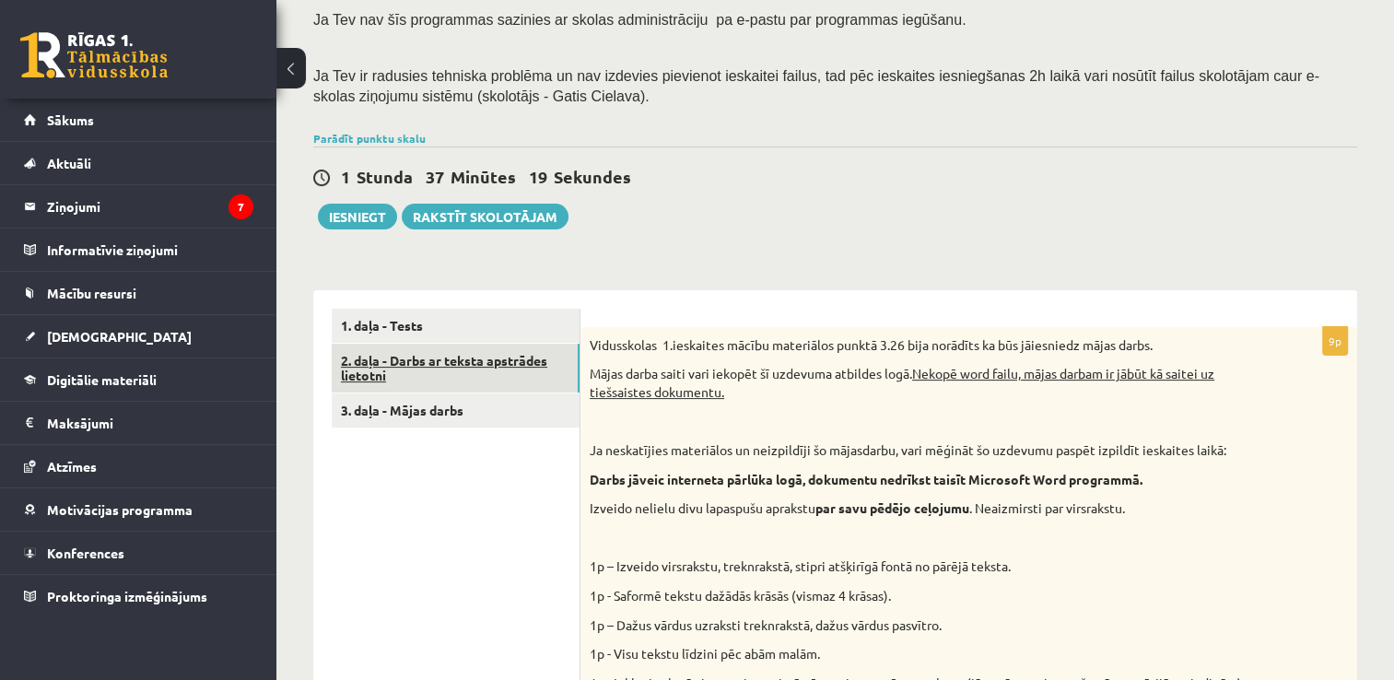
click at [416, 353] on link "2. daļa - Darbs ar teksta apstrādes lietotni" at bounding box center [456, 369] width 248 height 50
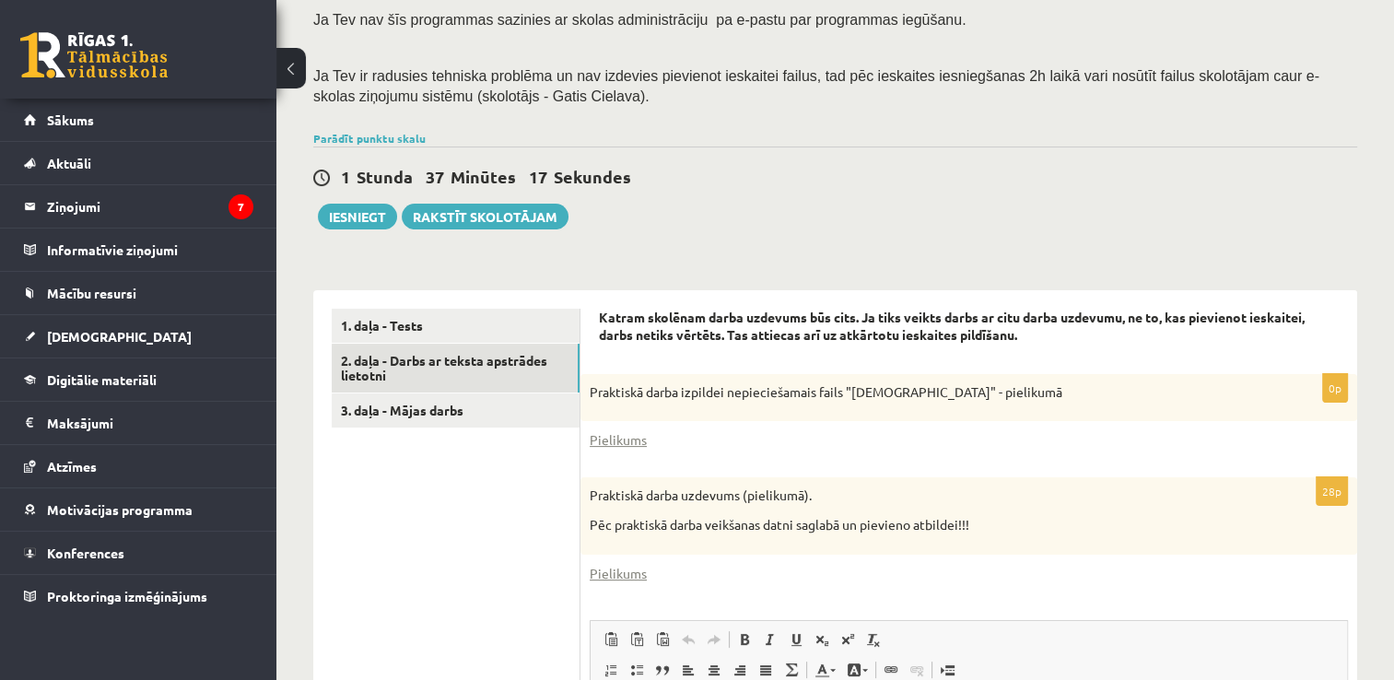
scroll to position [0, 0]
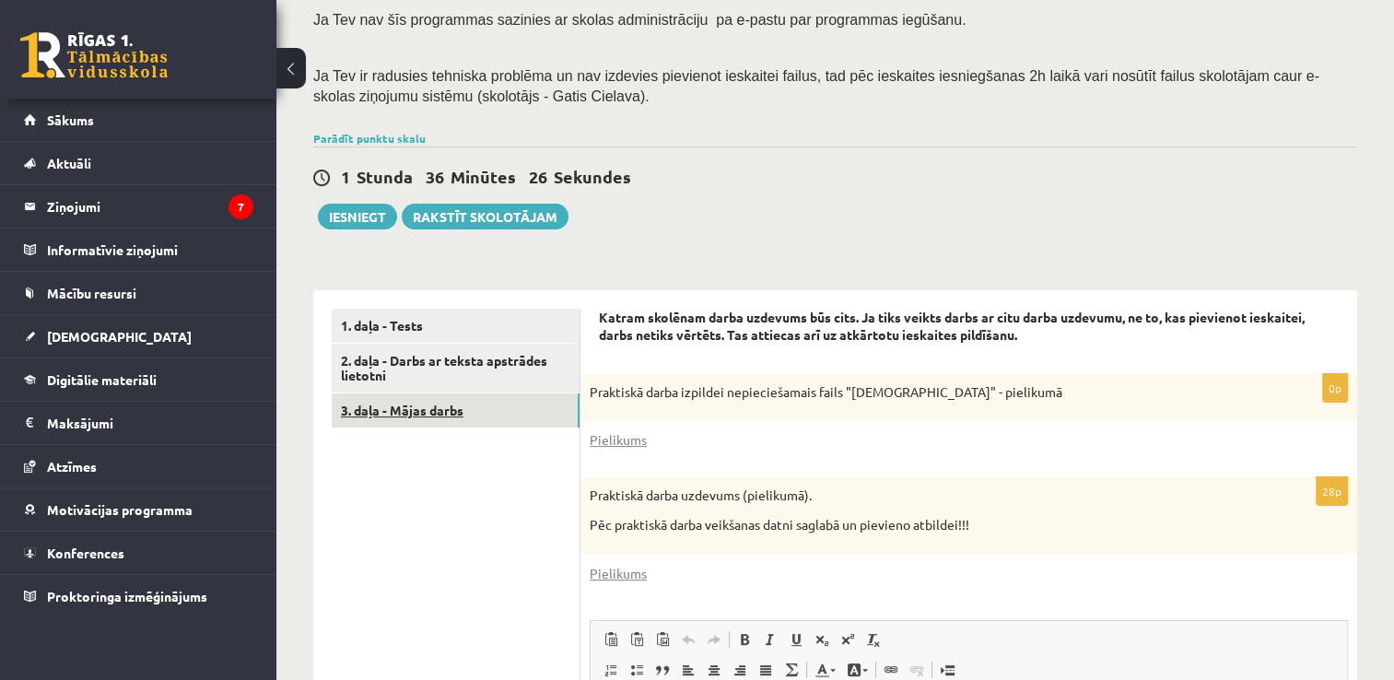
click at [420, 418] on link "3. daļa - Mājas darbs" at bounding box center [456, 411] width 248 height 34
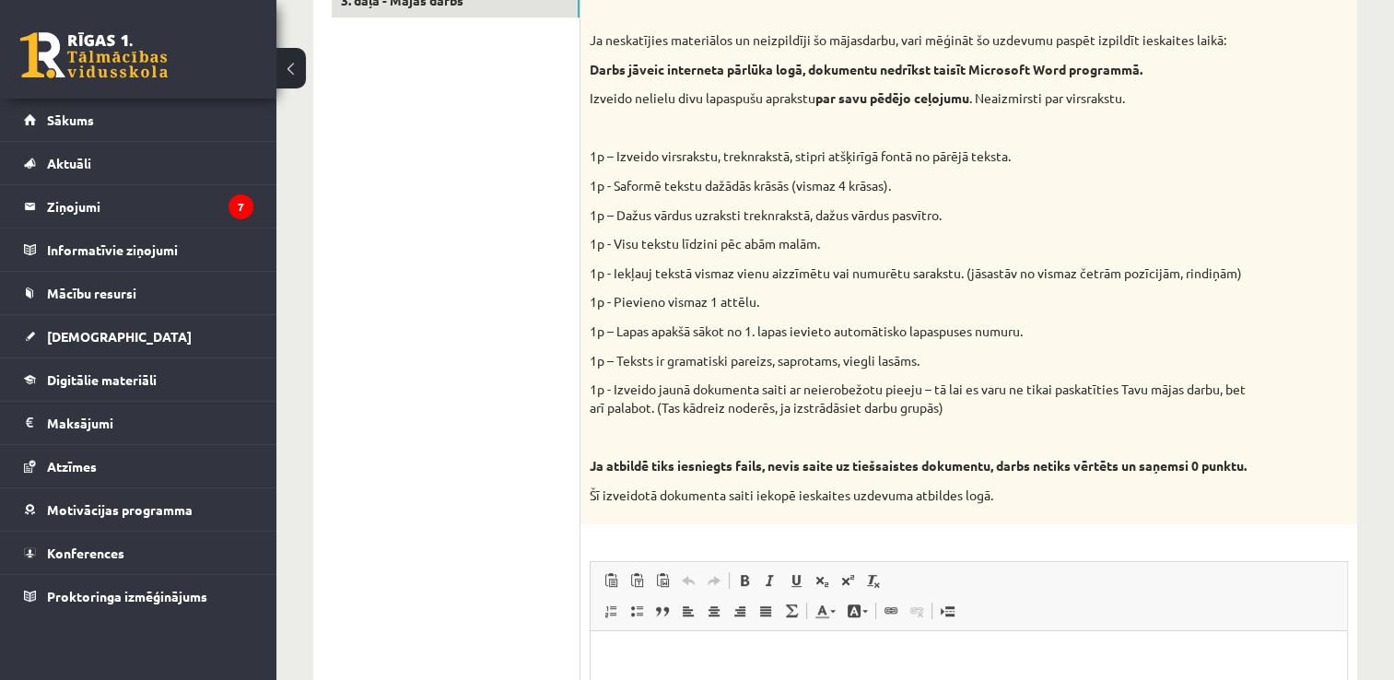
scroll to position [745, 0]
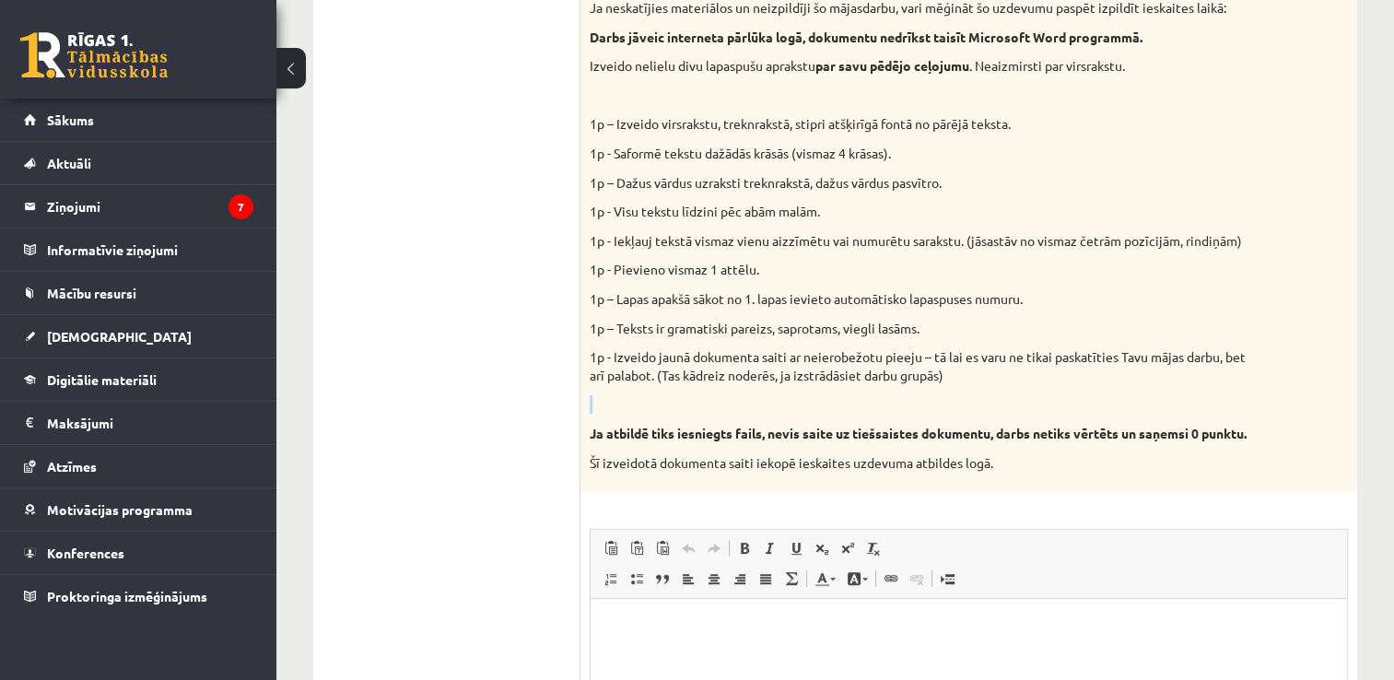
drag, startPoint x: 1384, startPoint y: 379, endPoint x: 1391, endPoint y: 394, distance: 16.9
click at [1391, 394] on div "Datorika 1.ieskaite 10.b2 klase , [PERSON_NAME] (10.b2 klase) Ieskaite jāpilda …" at bounding box center [835, 146] width 1118 height 1641
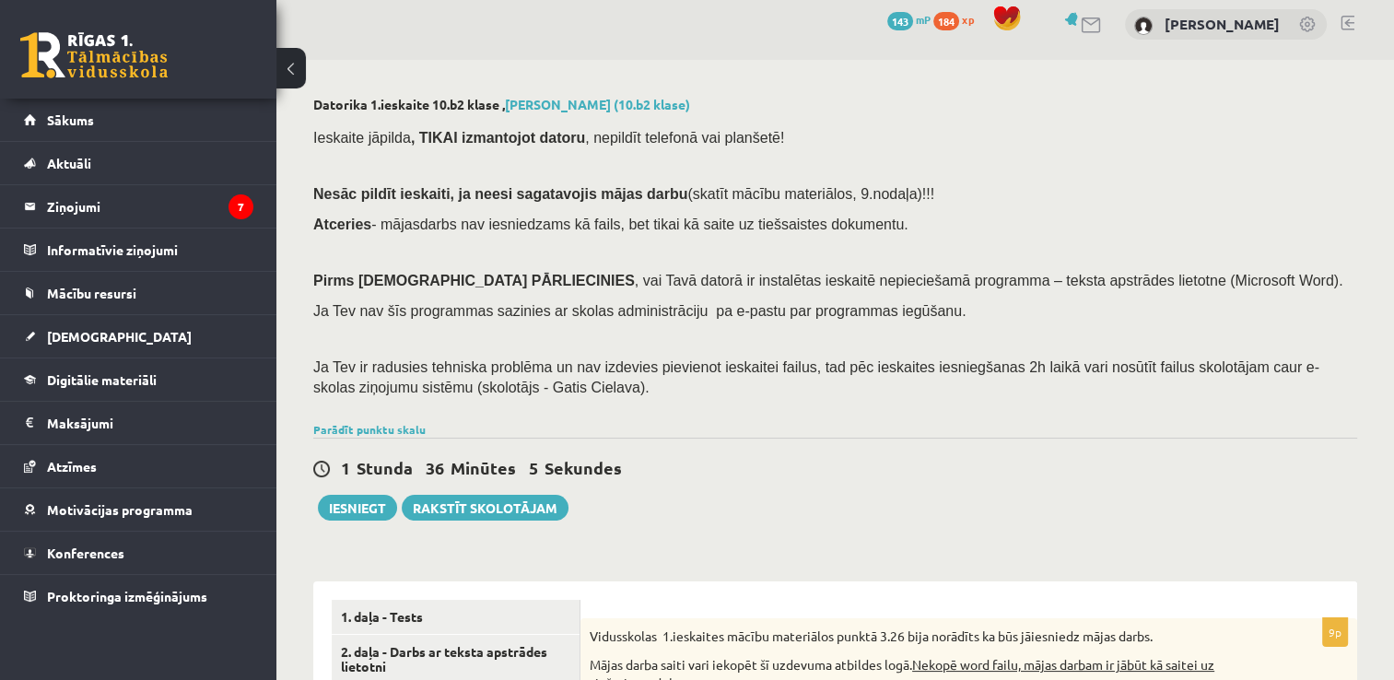
scroll to position [0, 0]
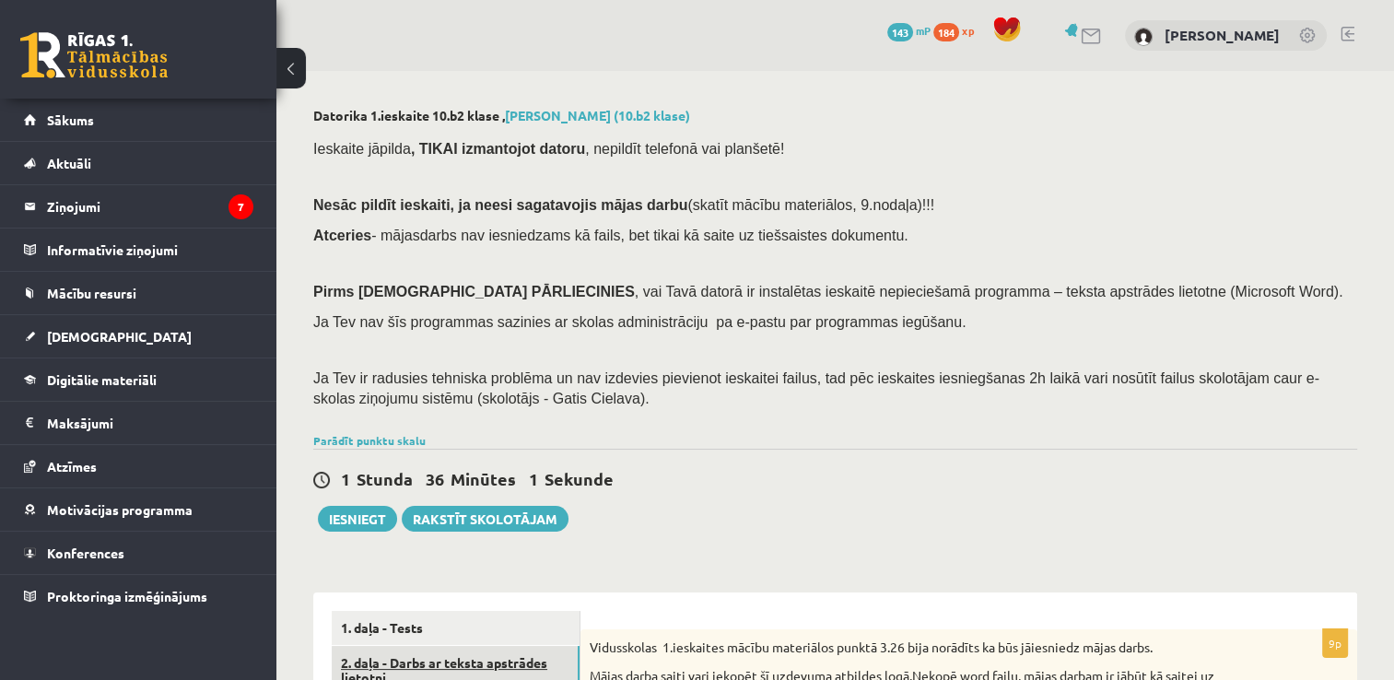
drag, startPoint x: 365, startPoint y: 679, endPoint x: 373, endPoint y: 669, distance: 13.1
click at [373, 669] on link "2. daļa - Darbs ar teksta apstrādes lietotni" at bounding box center [456, 671] width 248 height 50
